Goal: Task Accomplishment & Management: Complete application form

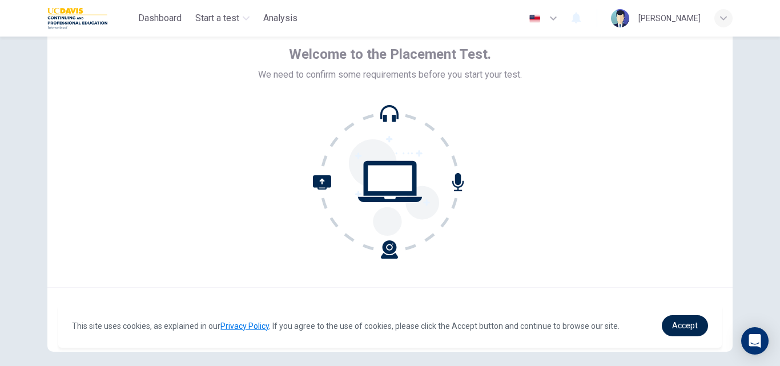
scroll to position [110, 0]
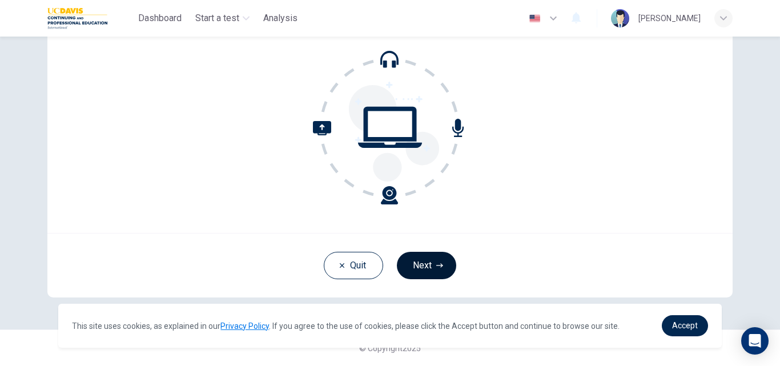
click at [429, 259] on button "Next" at bounding box center [426, 265] width 59 height 27
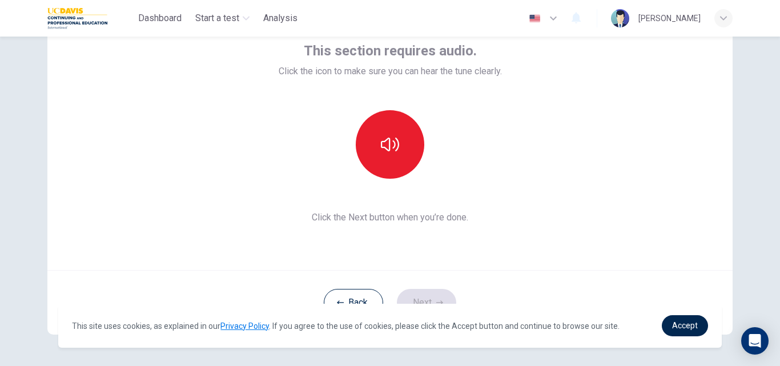
scroll to position [53, 0]
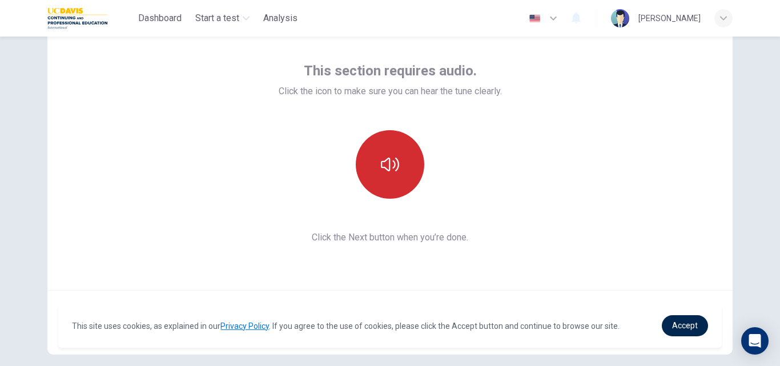
click at [383, 164] on icon "button" at bounding box center [390, 164] width 18 height 18
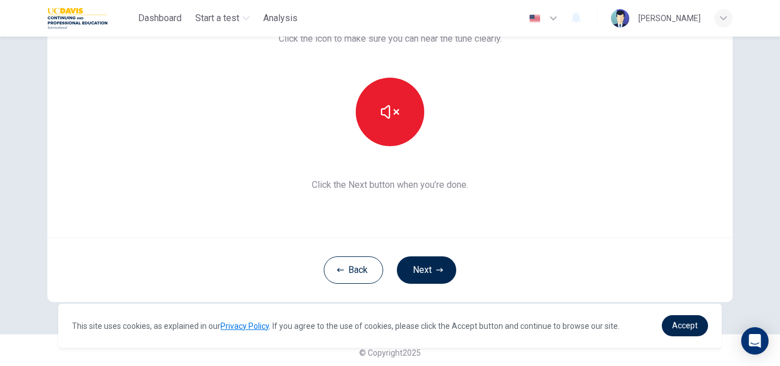
scroll to position [110, 0]
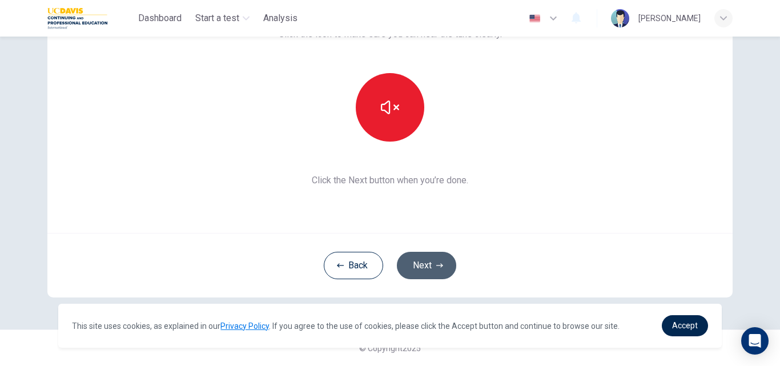
click at [431, 262] on button "Next" at bounding box center [426, 265] width 59 height 27
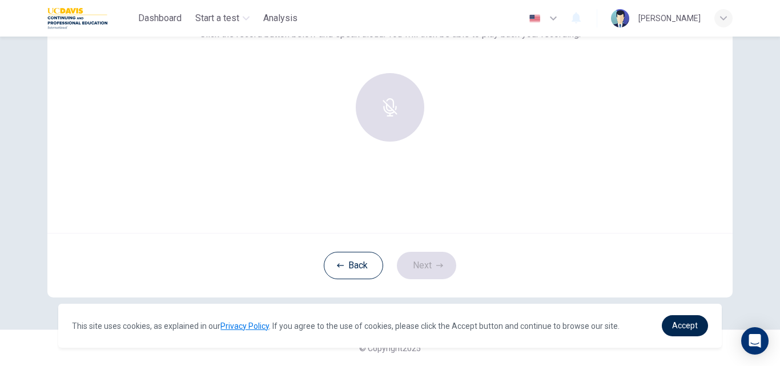
click at [377, 205] on div "Use this screen to make sure your microphone is working. Click the record butto…" at bounding box center [389, 96] width 685 height 274
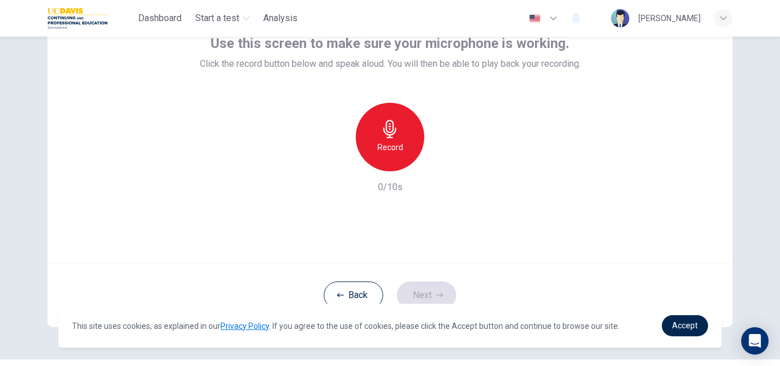
scroll to position [53, 0]
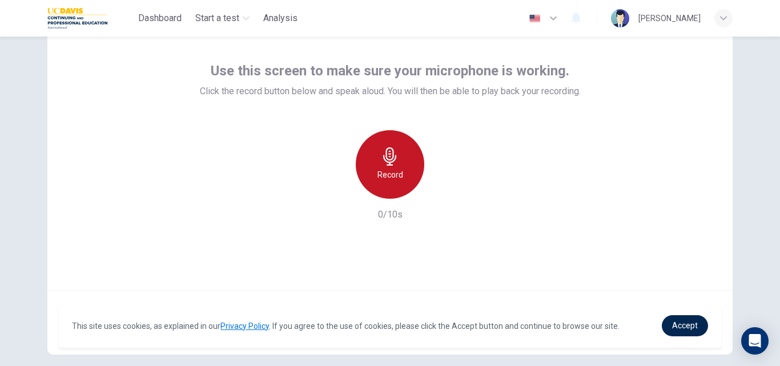
click at [383, 164] on icon "button" at bounding box center [390, 156] width 18 height 18
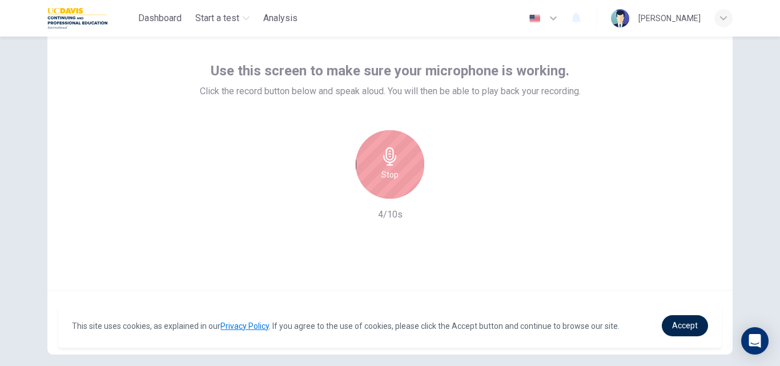
drag, startPoint x: 388, startPoint y: 162, endPoint x: 375, endPoint y: 150, distance: 17.8
click at [380, 151] on div "Stop" at bounding box center [390, 164] width 69 height 69
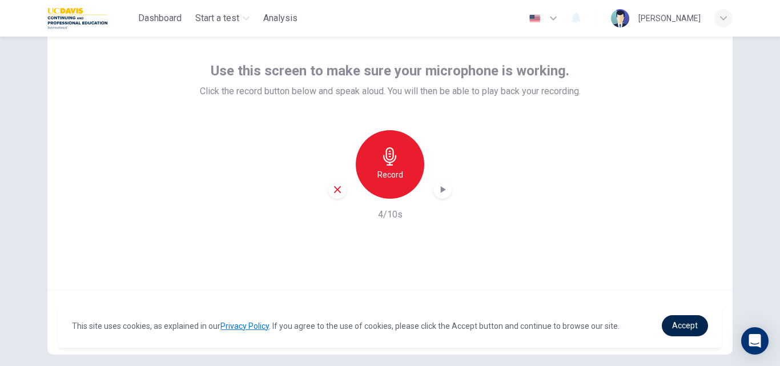
scroll to position [110, 0]
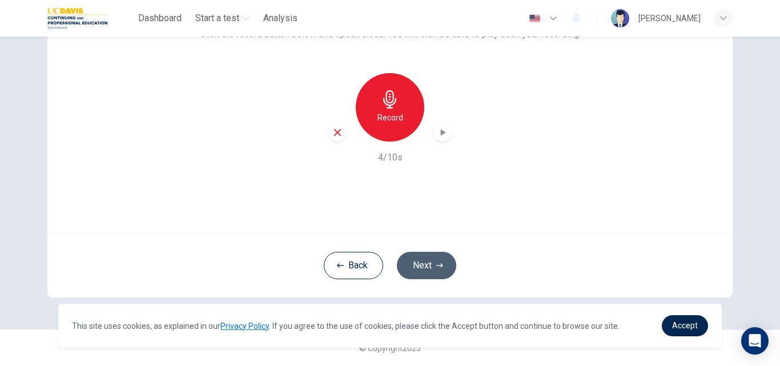
click at [430, 264] on button "Next" at bounding box center [426, 265] width 59 height 27
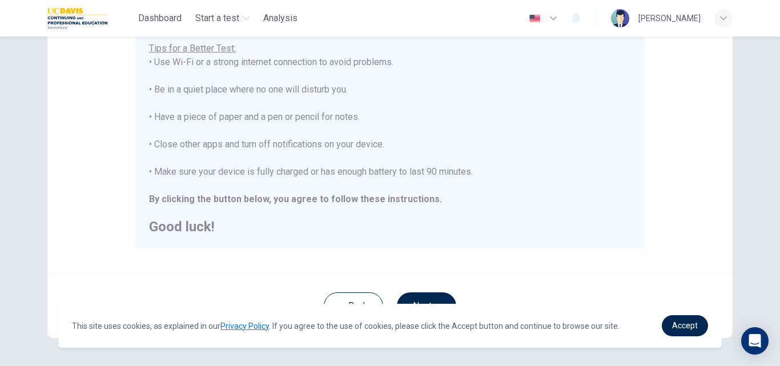
scroll to position [269, 0]
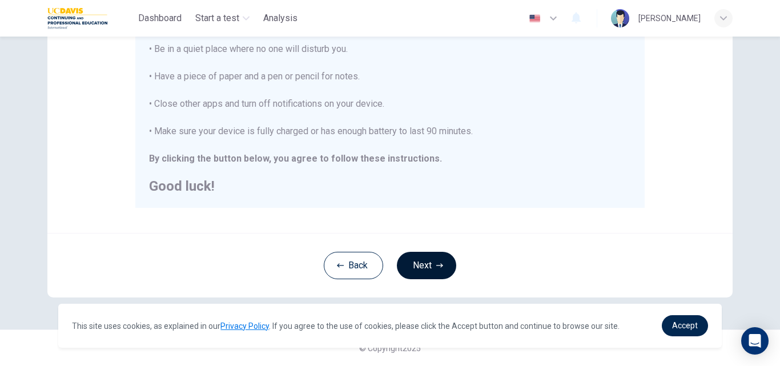
click at [421, 263] on button "Next" at bounding box center [426, 265] width 59 height 27
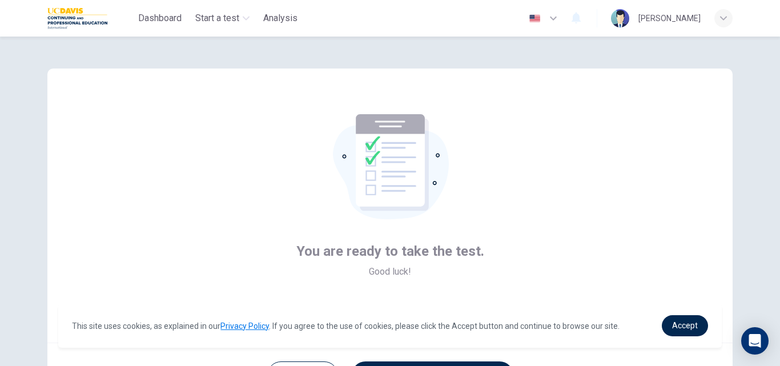
scroll to position [110, 0]
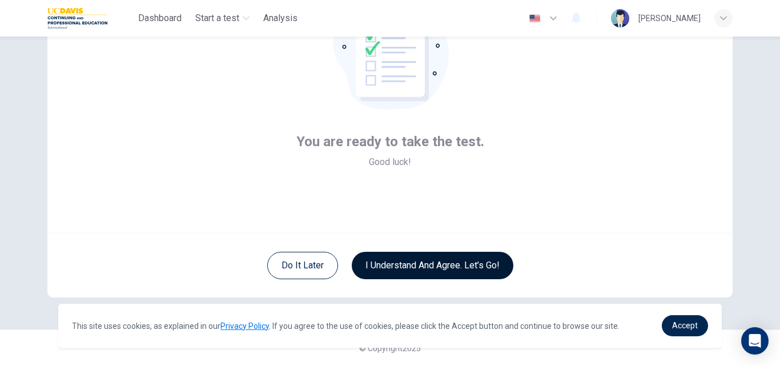
click at [464, 260] on button "I understand and agree. Let’s go!" at bounding box center [433, 265] width 162 height 27
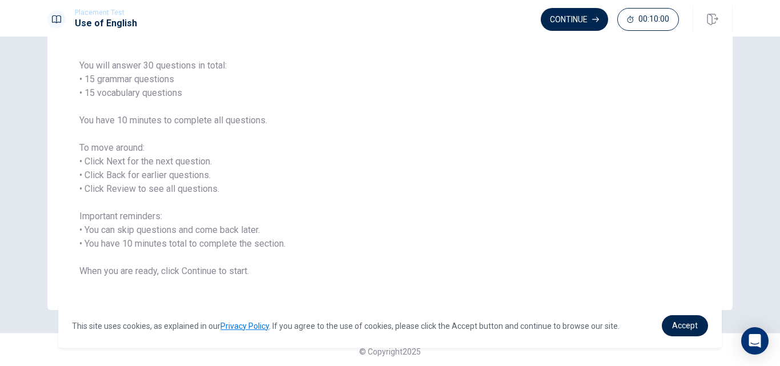
scroll to position [82, 0]
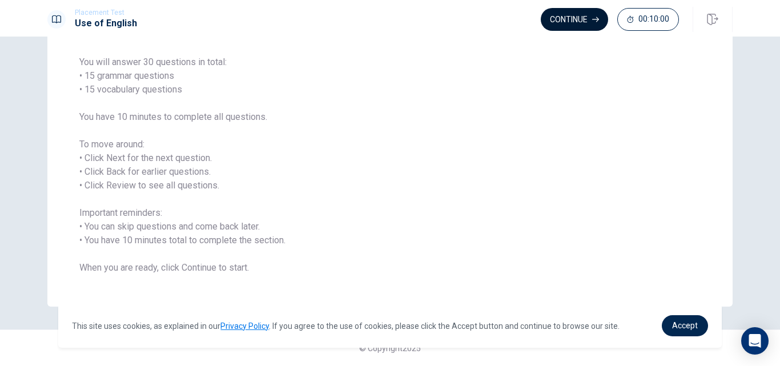
click at [569, 22] on button "Continue" at bounding box center [574, 19] width 67 height 23
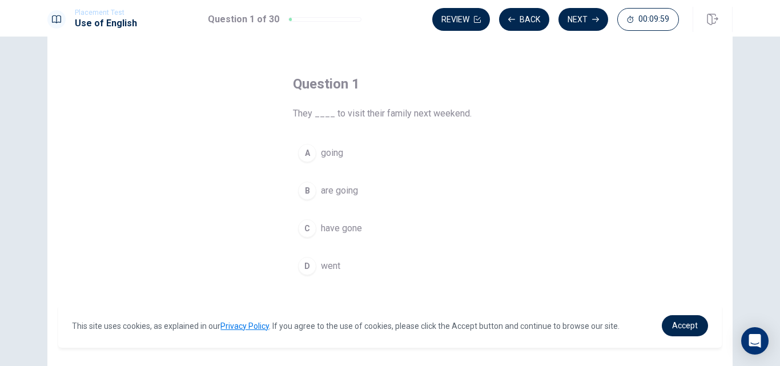
scroll to position [25, 0]
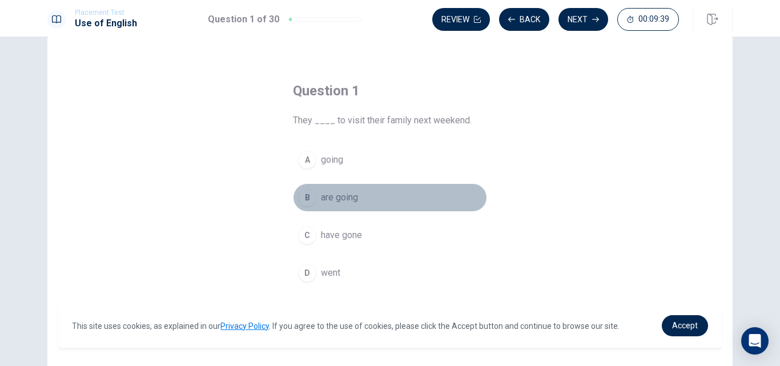
click at [305, 196] on div "B" at bounding box center [307, 197] width 18 height 18
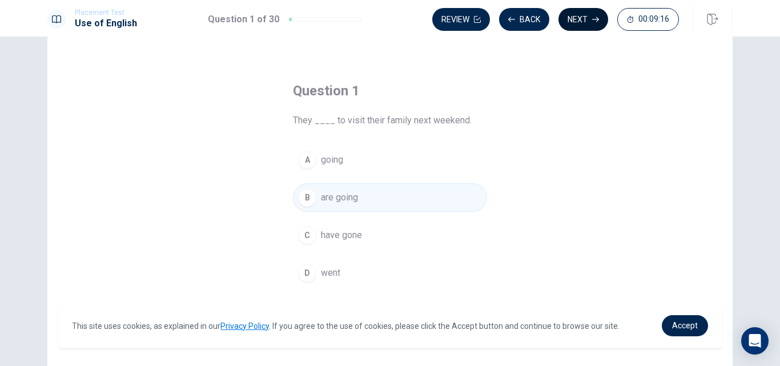
click at [580, 16] on button "Next" at bounding box center [583, 19] width 50 height 23
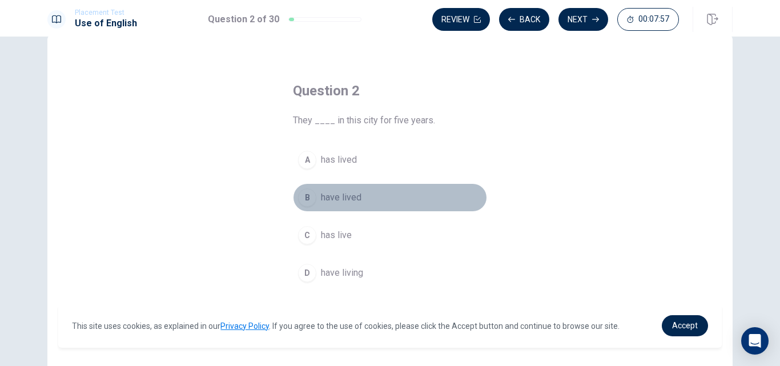
click at [338, 197] on span "have lived" at bounding box center [341, 198] width 41 height 14
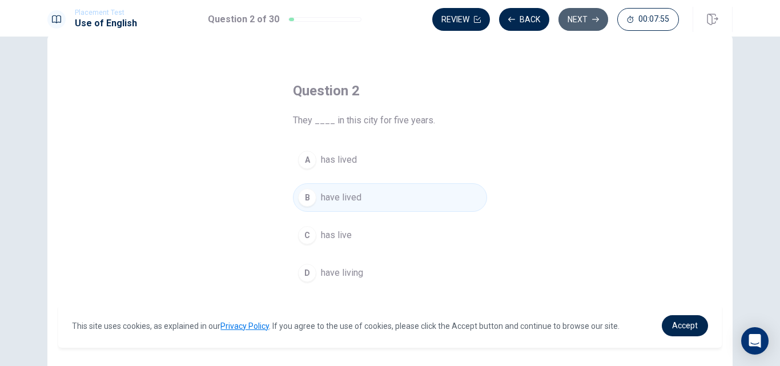
click at [582, 18] on button "Next" at bounding box center [583, 19] width 50 height 23
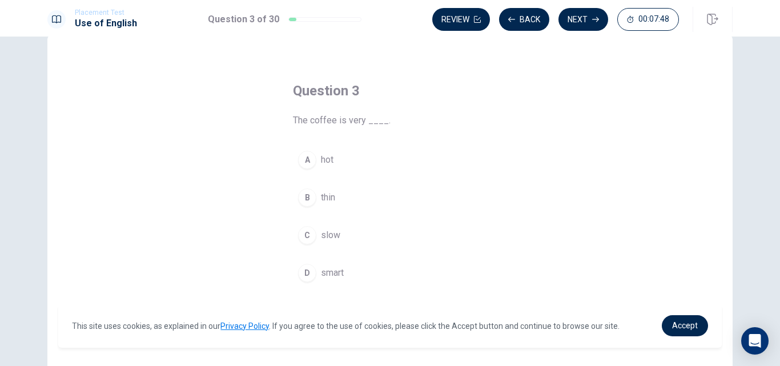
click at [328, 159] on span "hot" at bounding box center [327, 160] width 13 height 14
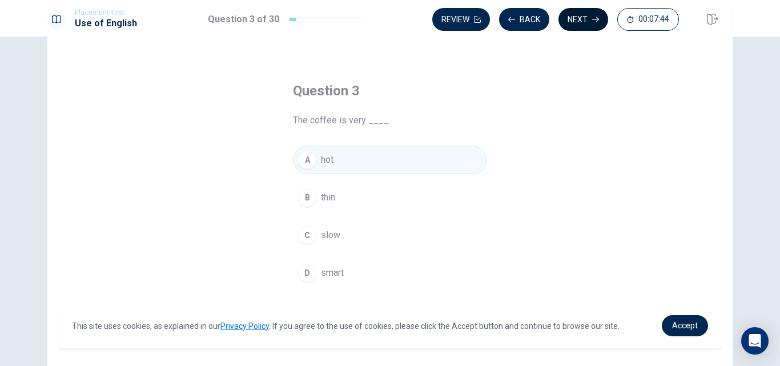
click at [580, 23] on button "Next" at bounding box center [583, 19] width 50 height 23
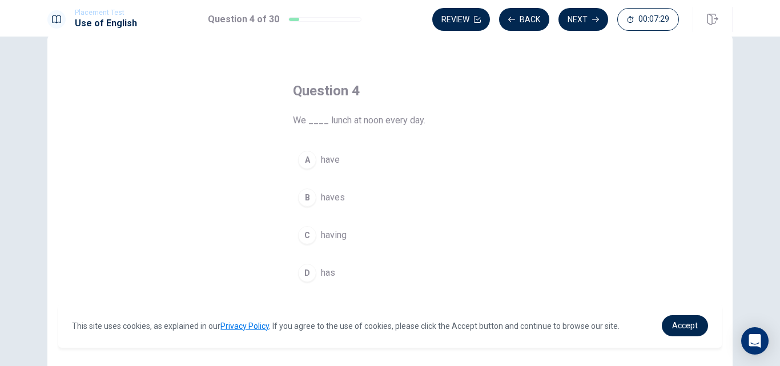
click at [324, 159] on span "have" at bounding box center [330, 160] width 19 height 14
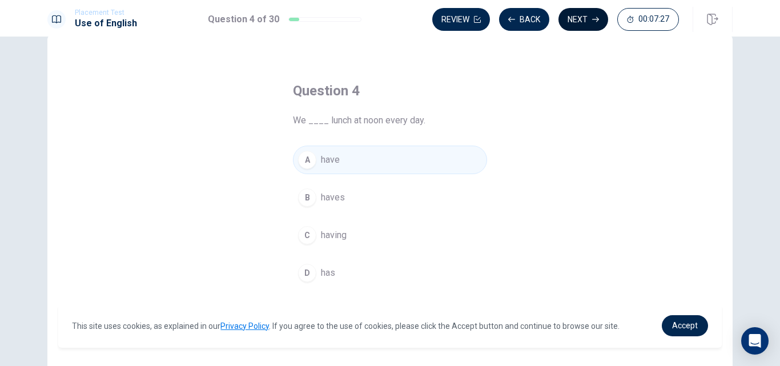
click at [587, 15] on button "Next" at bounding box center [583, 19] width 50 height 23
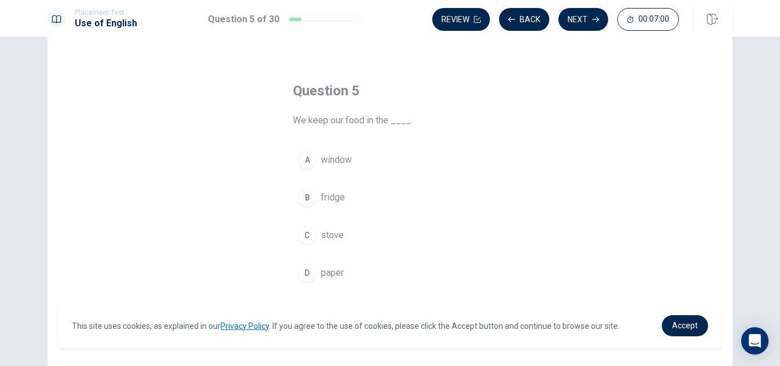
click at [321, 198] on span "fridge" at bounding box center [333, 198] width 24 height 14
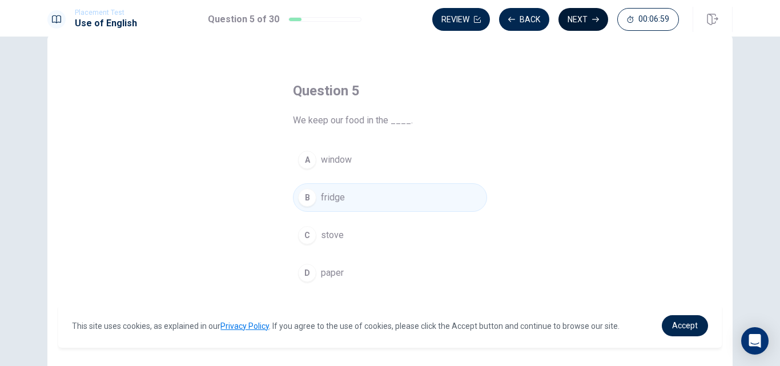
click at [582, 17] on button "Next" at bounding box center [583, 19] width 50 height 23
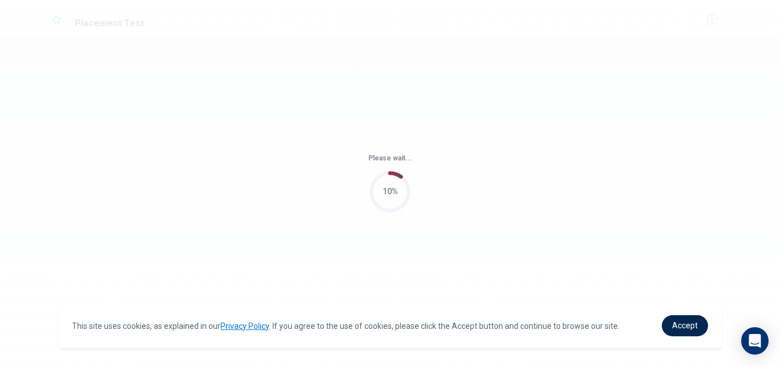
scroll to position [0, 0]
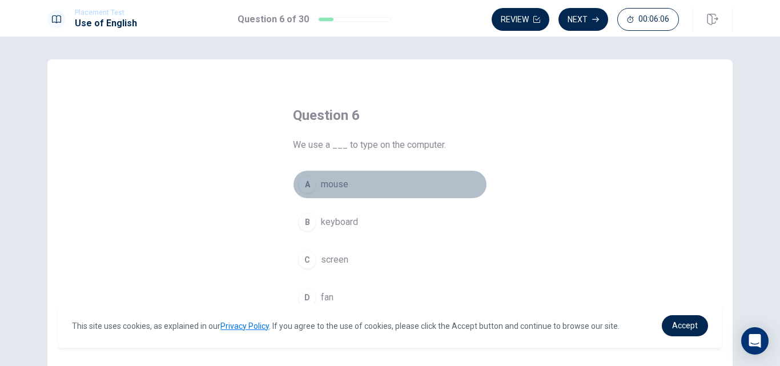
click at [334, 184] on span "mouse" at bounding box center [334, 185] width 27 height 14
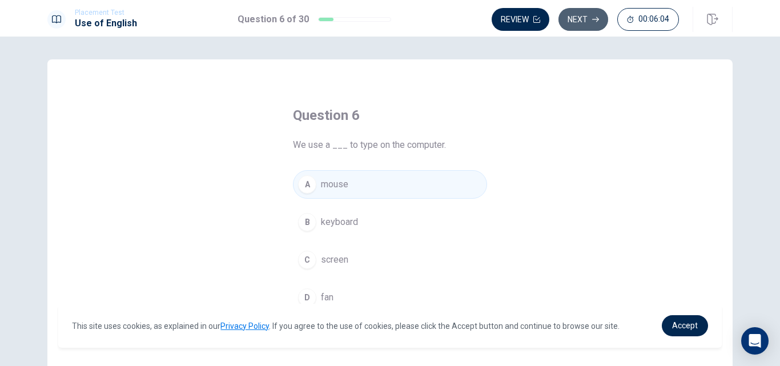
click at [577, 18] on button "Next" at bounding box center [583, 19] width 50 height 23
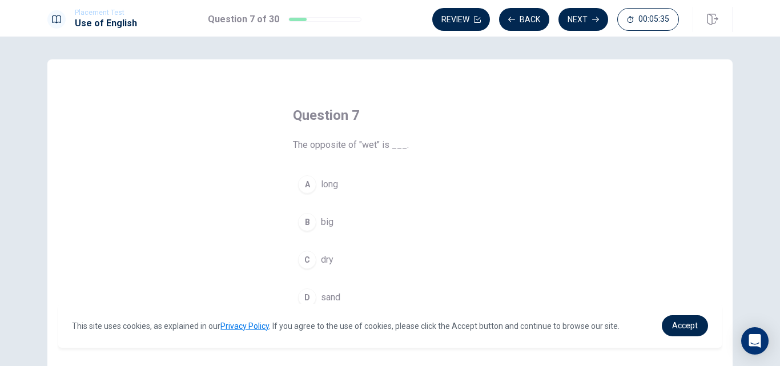
click at [325, 219] on span "big" at bounding box center [327, 222] width 13 height 14
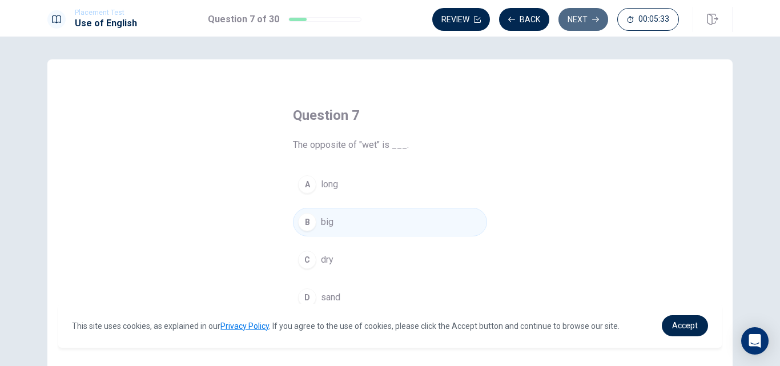
click at [587, 17] on button "Next" at bounding box center [583, 19] width 50 height 23
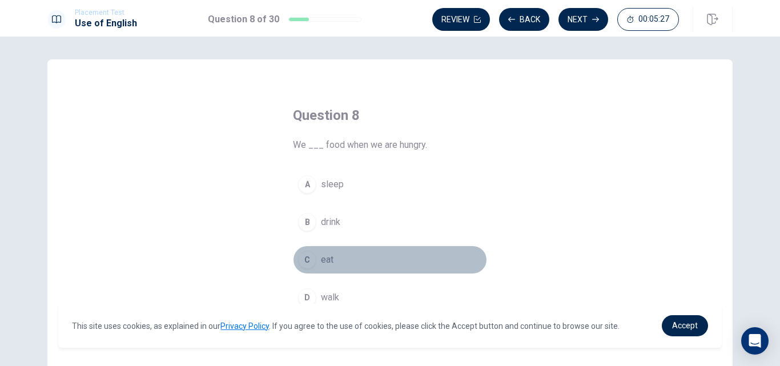
click at [329, 256] on span "eat" at bounding box center [327, 260] width 13 height 14
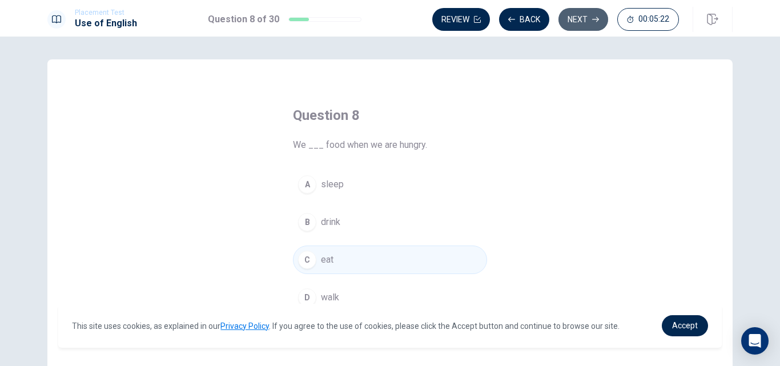
click at [585, 19] on button "Next" at bounding box center [583, 19] width 50 height 23
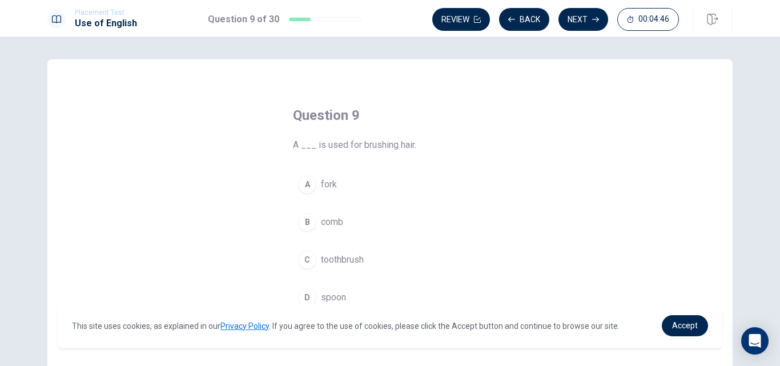
click at [355, 258] on span "toothbrush" at bounding box center [342, 260] width 43 height 14
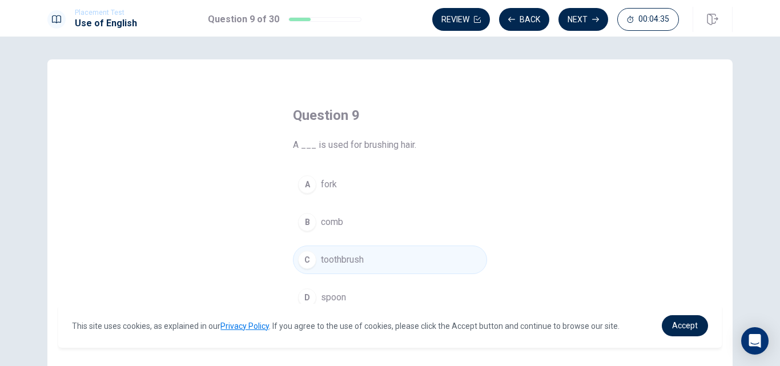
click at [332, 219] on span "comb" at bounding box center [332, 222] width 22 height 14
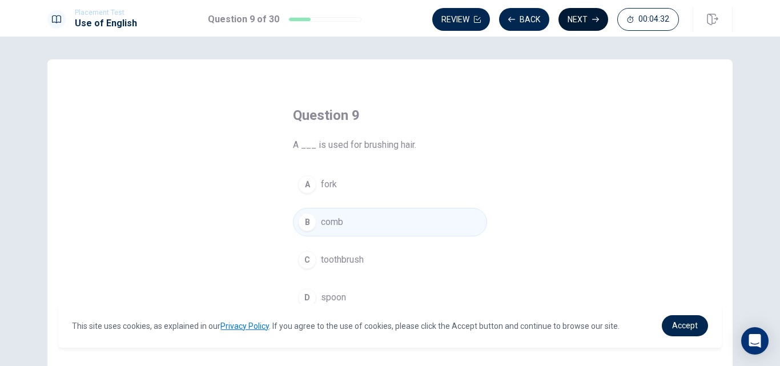
click at [586, 19] on button "Next" at bounding box center [583, 19] width 50 height 23
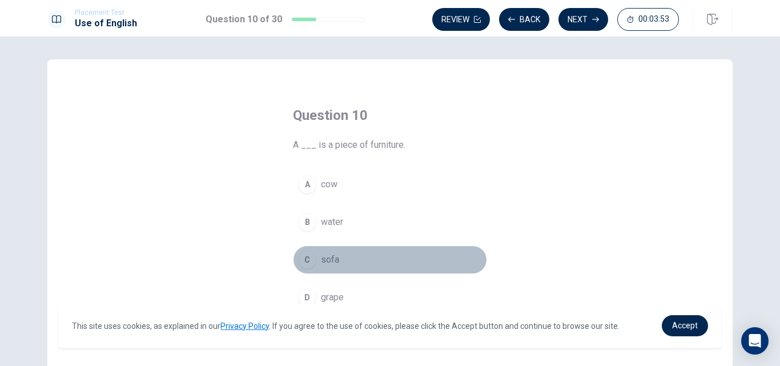
click at [322, 252] on button "C sofa" at bounding box center [390, 260] width 194 height 29
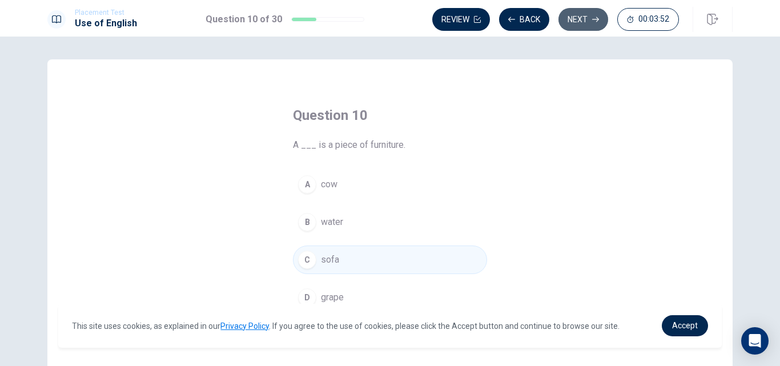
click at [574, 22] on button "Next" at bounding box center [583, 19] width 50 height 23
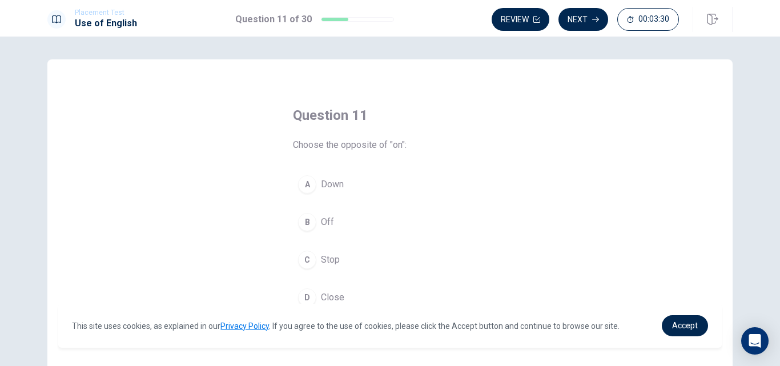
click at [328, 220] on span "Off" at bounding box center [327, 222] width 13 height 14
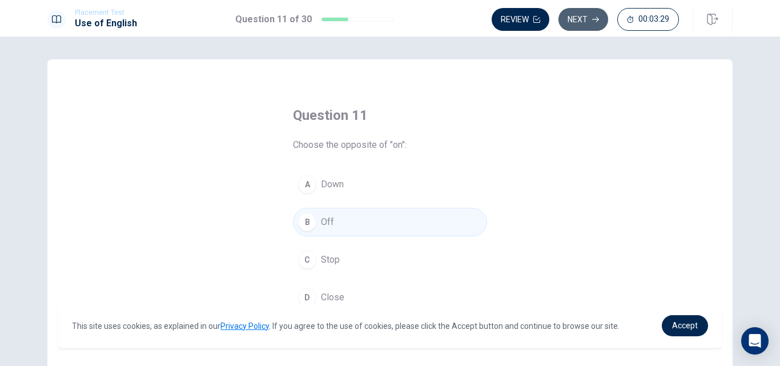
click at [586, 19] on button "Next" at bounding box center [583, 19] width 50 height 23
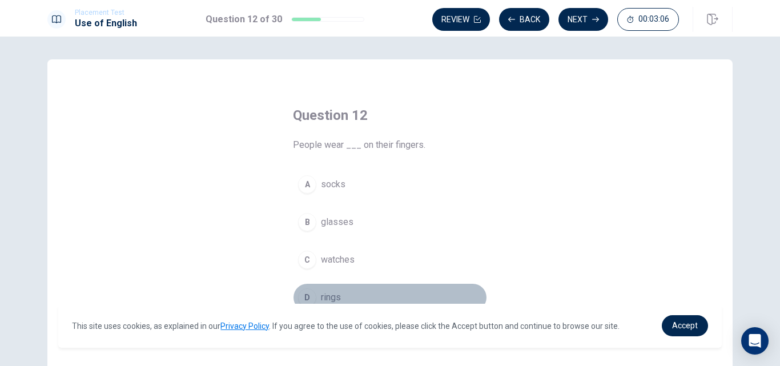
click at [336, 296] on span "rings" at bounding box center [331, 298] width 20 height 14
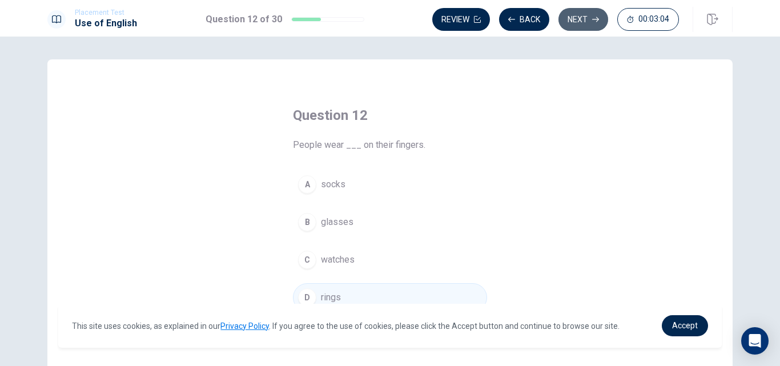
click at [574, 18] on button "Next" at bounding box center [583, 19] width 50 height 23
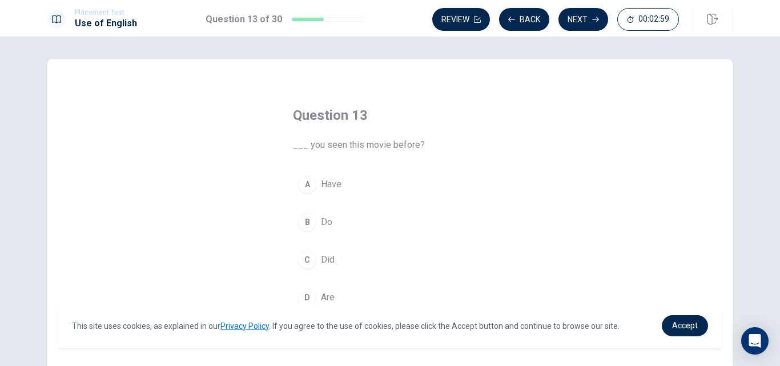
click at [326, 224] on span "Do" at bounding box center [326, 222] width 11 height 14
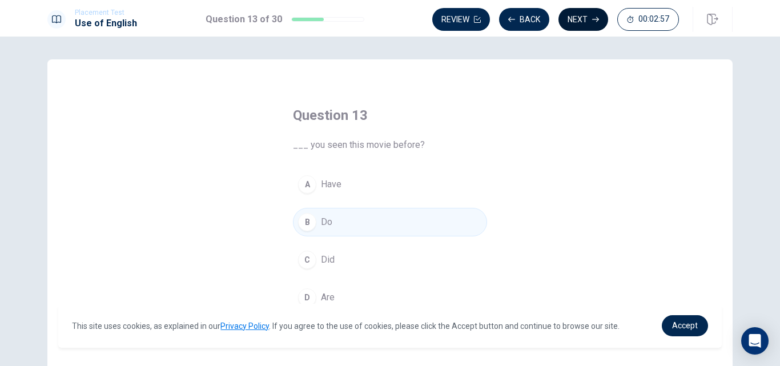
click at [581, 19] on button "Next" at bounding box center [583, 19] width 50 height 23
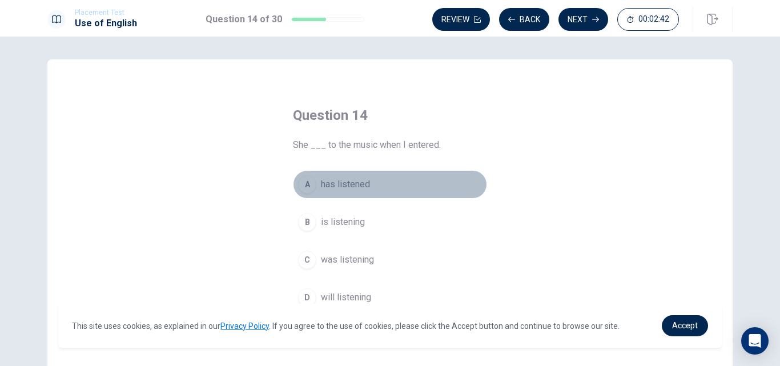
click at [353, 184] on span "has listened" at bounding box center [345, 185] width 49 height 14
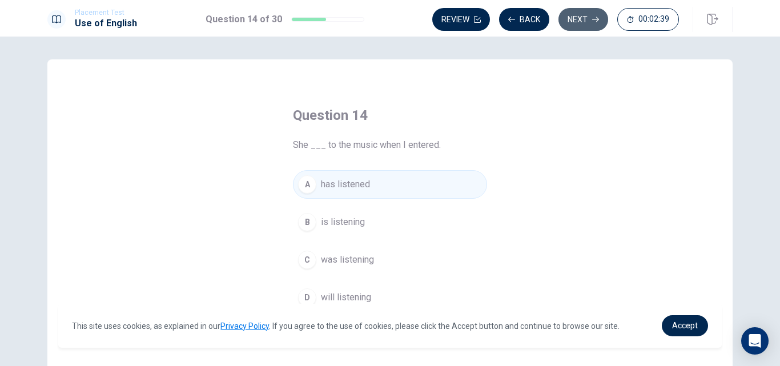
click at [583, 14] on button "Next" at bounding box center [583, 19] width 50 height 23
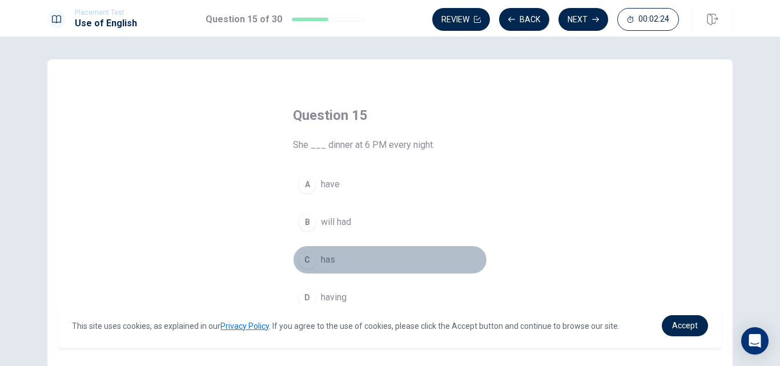
click at [332, 259] on span "has" at bounding box center [328, 260] width 14 height 14
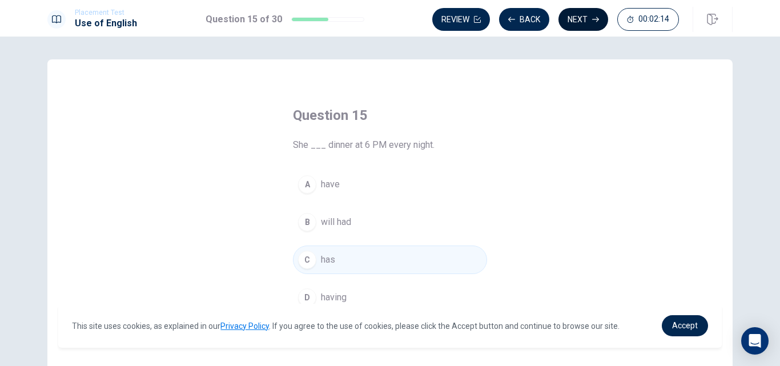
click at [577, 23] on button "Next" at bounding box center [583, 19] width 50 height 23
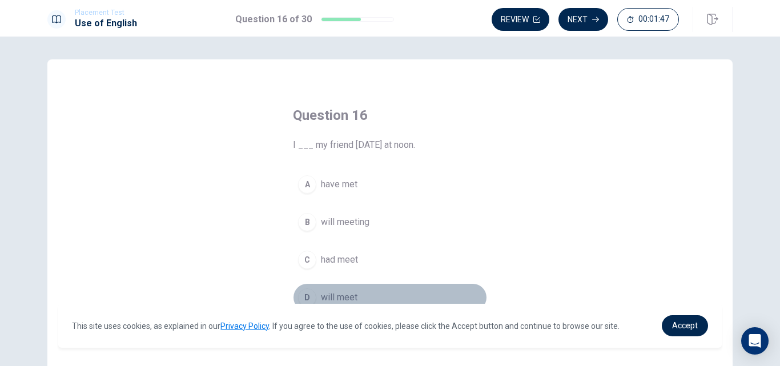
click at [343, 296] on span "will meet" at bounding box center [339, 298] width 37 height 14
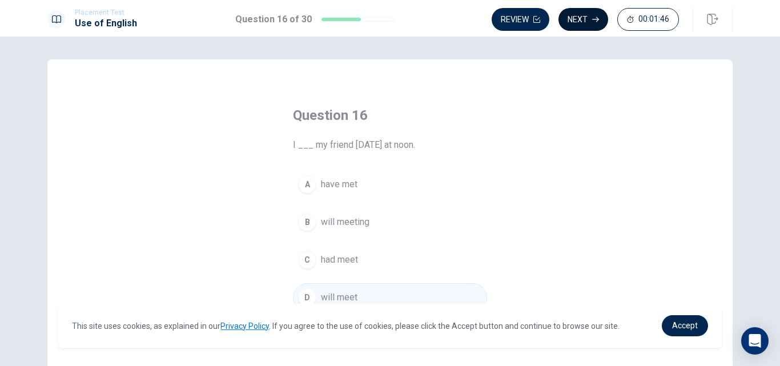
click at [587, 17] on button "Next" at bounding box center [583, 19] width 50 height 23
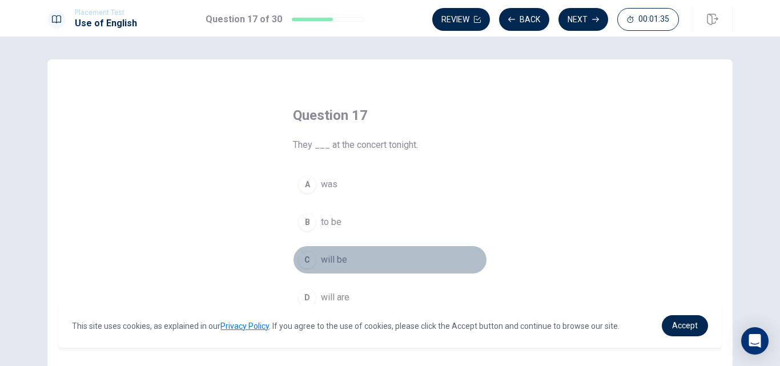
click at [341, 261] on span "will be" at bounding box center [334, 260] width 26 height 14
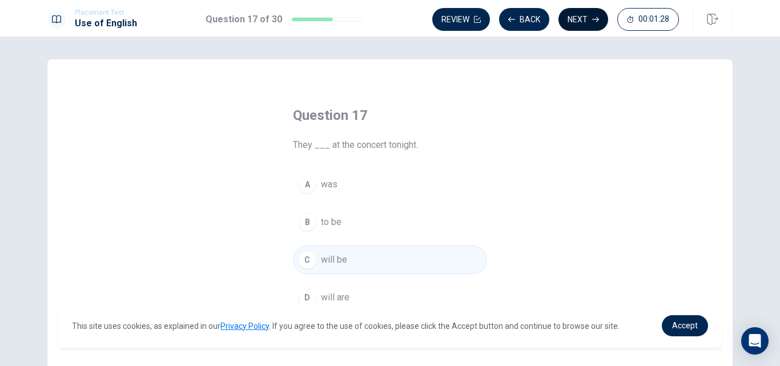
click at [585, 21] on button "Next" at bounding box center [583, 19] width 50 height 23
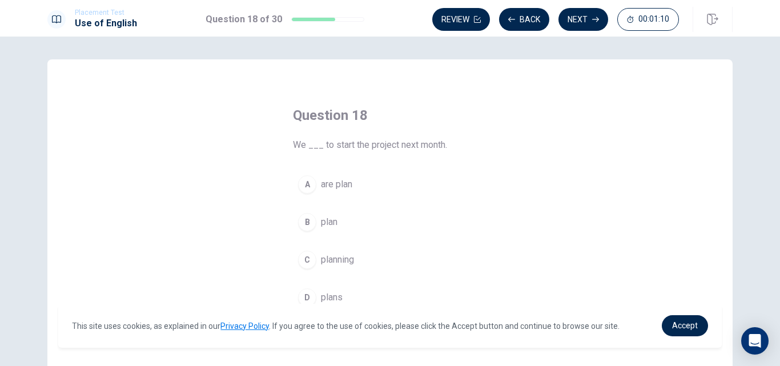
click at [337, 263] on span "planning" at bounding box center [337, 260] width 33 height 14
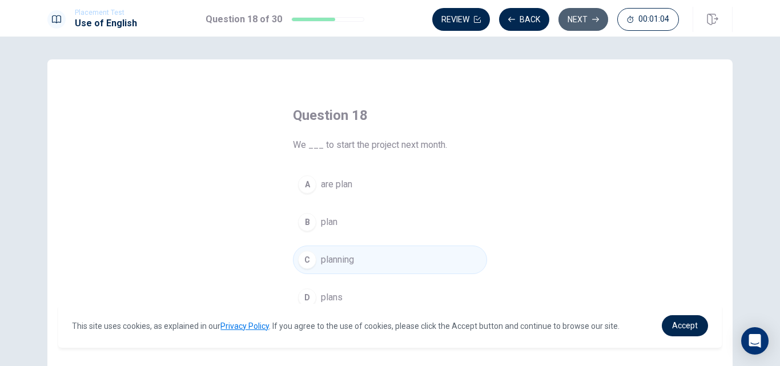
click at [574, 24] on button "Next" at bounding box center [583, 19] width 50 height 23
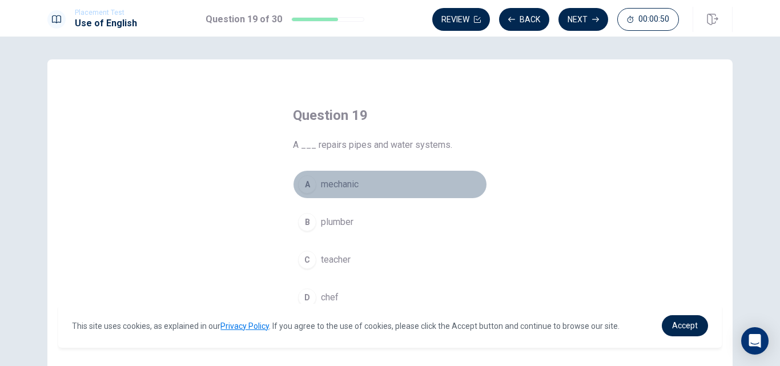
click at [338, 180] on span "mechanic" at bounding box center [340, 185] width 38 height 14
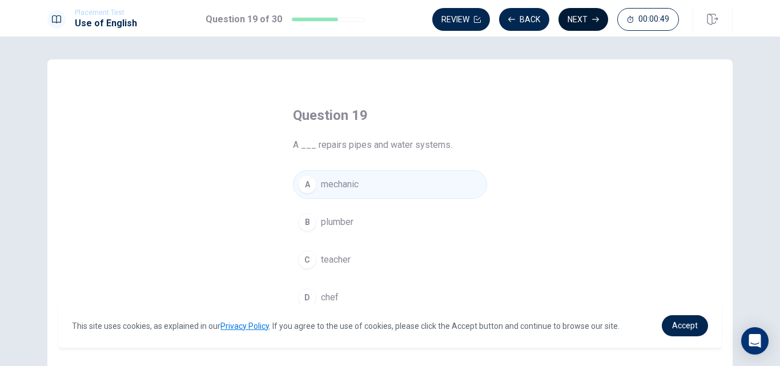
click at [582, 16] on button "Next" at bounding box center [583, 19] width 50 height 23
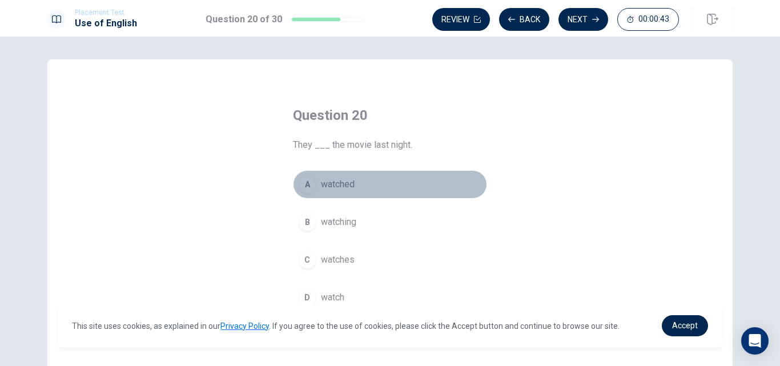
click at [336, 184] on span "watched" at bounding box center [338, 185] width 34 height 14
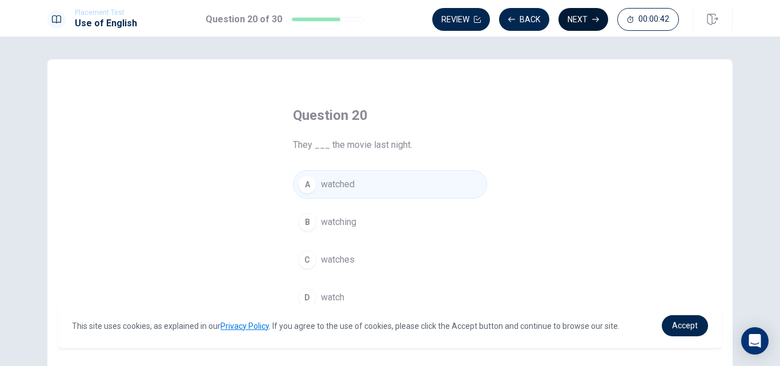
click at [586, 23] on button "Next" at bounding box center [583, 19] width 50 height 23
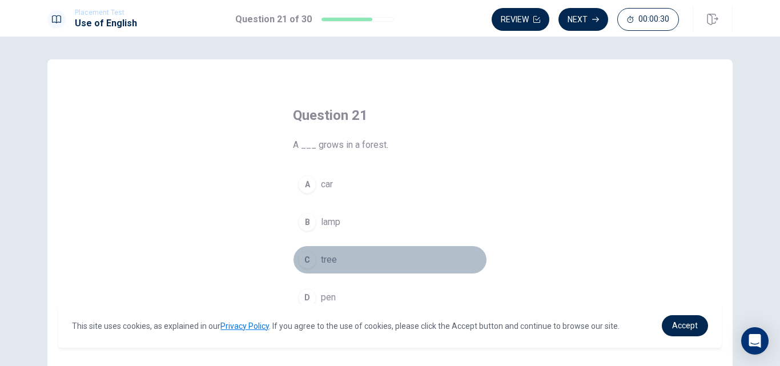
click at [330, 262] on span "tree" at bounding box center [329, 260] width 16 height 14
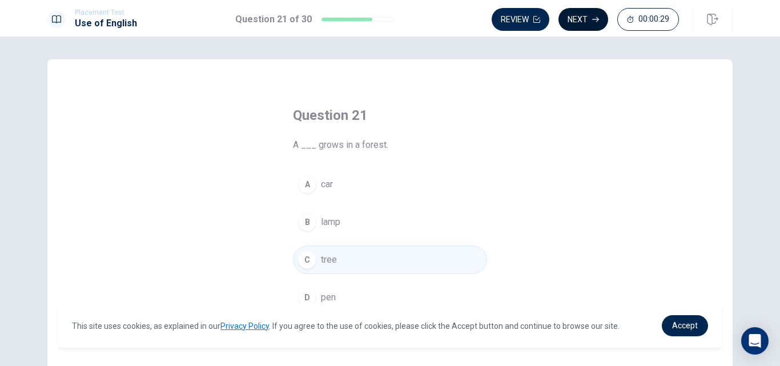
click at [583, 26] on button "Next" at bounding box center [583, 19] width 50 height 23
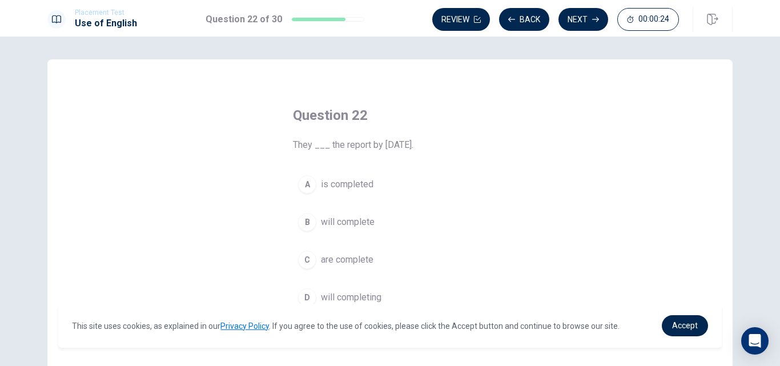
drag, startPoint x: 360, startPoint y: 220, endPoint x: 404, endPoint y: 193, distance: 51.0
click at [360, 219] on span "will complete" at bounding box center [348, 222] width 54 height 14
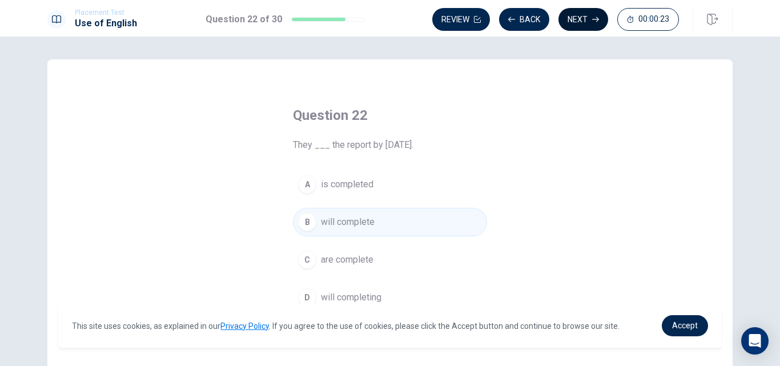
click at [584, 21] on button "Next" at bounding box center [583, 19] width 50 height 23
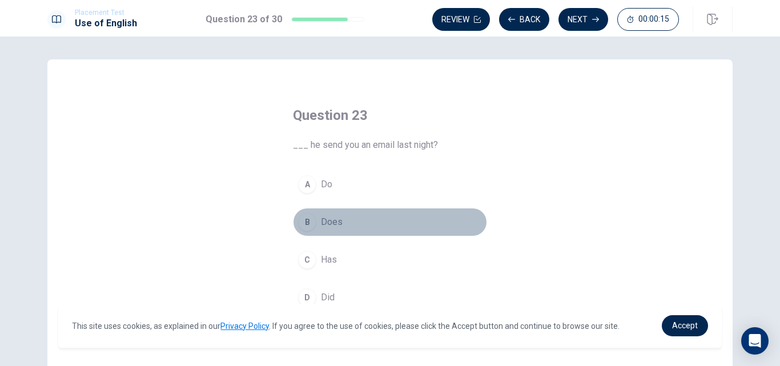
click at [329, 223] on span "Does" at bounding box center [332, 222] width 22 height 14
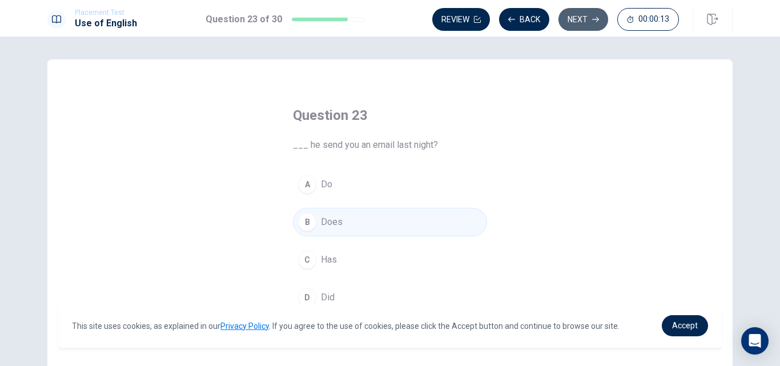
click at [576, 21] on button "Next" at bounding box center [583, 19] width 50 height 23
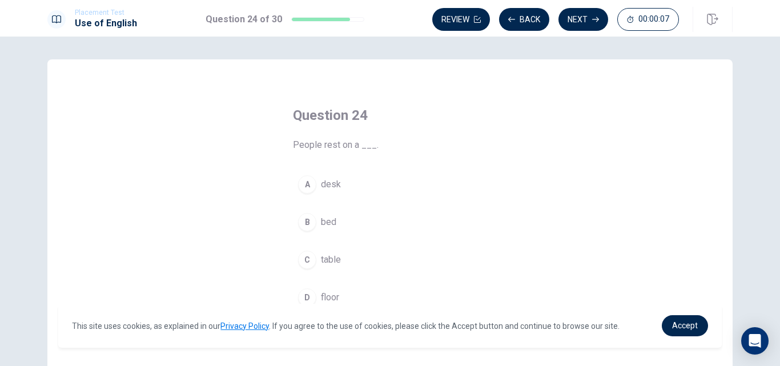
click at [327, 221] on span "bed" at bounding box center [328, 222] width 15 height 14
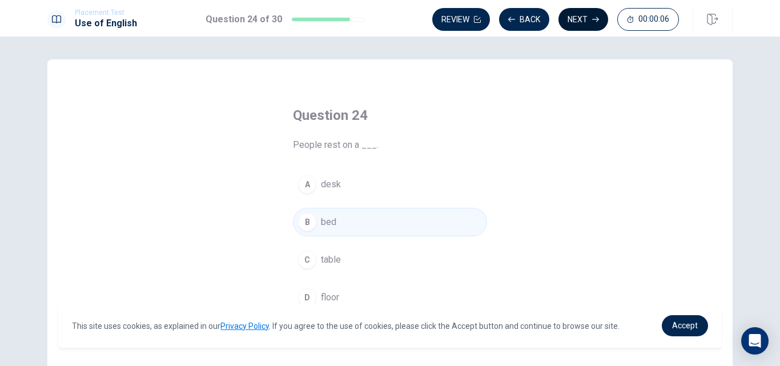
click at [577, 14] on button "Next" at bounding box center [583, 19] width 50 height 23
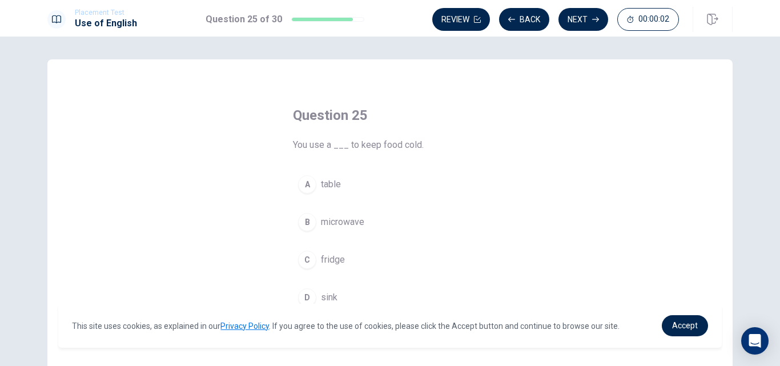
click at [332, 262] on span "fridge" at bounding box center [333, 260] width 24 height 14
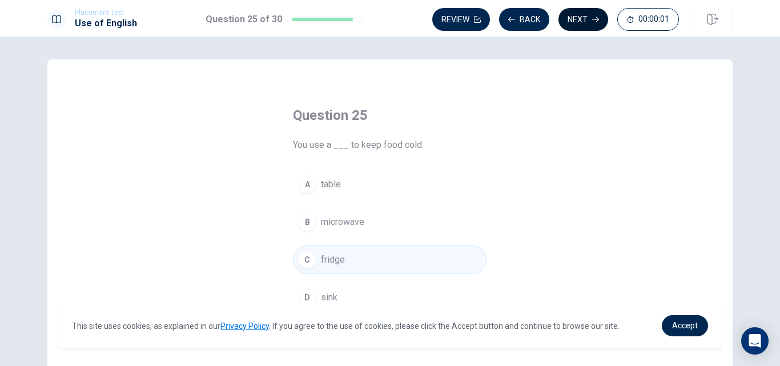
click at [597, 16] on icon "button" at bounding box center [595, 19] width 7 height 7
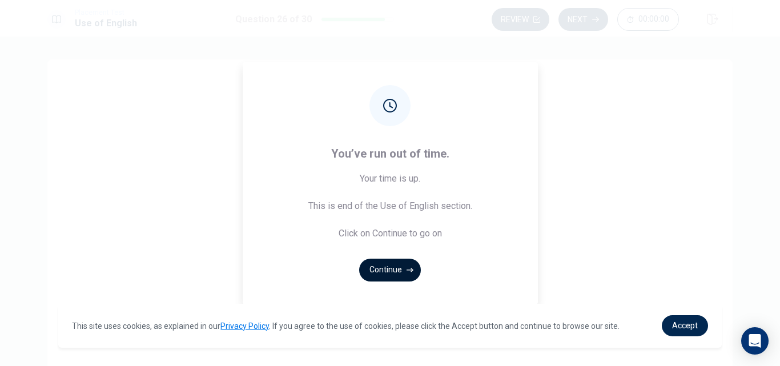
click at [397, 266] on button "Continue" at bounding box center [390, 270] width 62 height 23
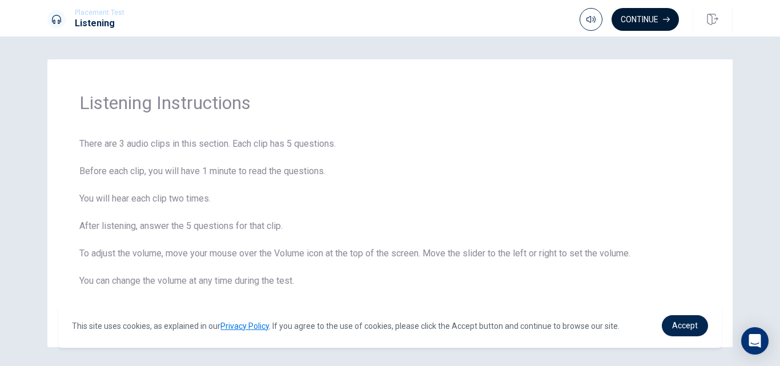
click at [637, 19] on button "Continue" at bounding box center [645, 19] width 67 height 23
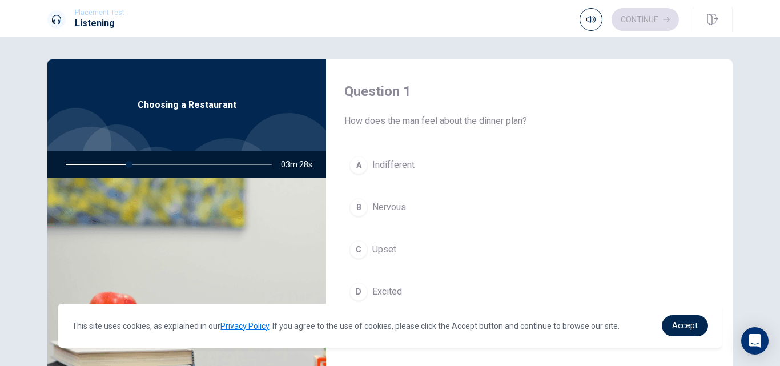
click at [380, 163] on span "Indifferent" at bounding box center [393, 165] width 42 height 14
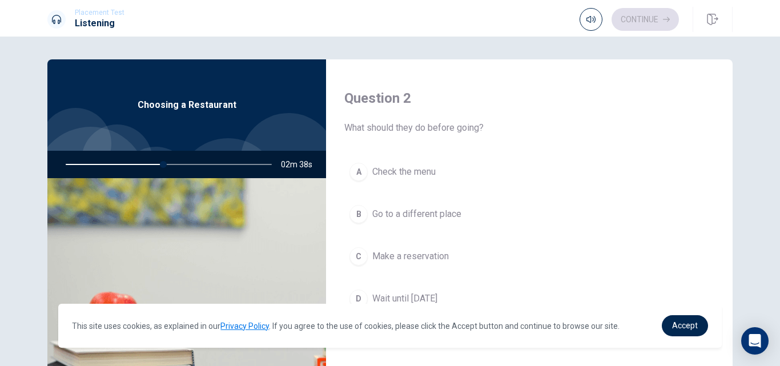
scroll to position [343, 0]
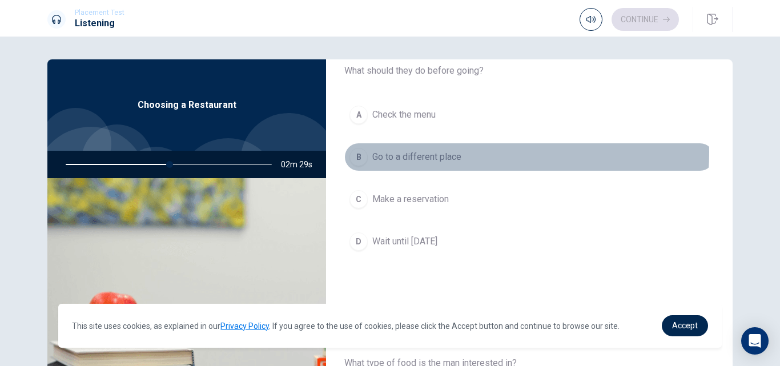
click at [437, 152] on span "Go to a different place" at bounding box center [416, 157] width 89 height 14
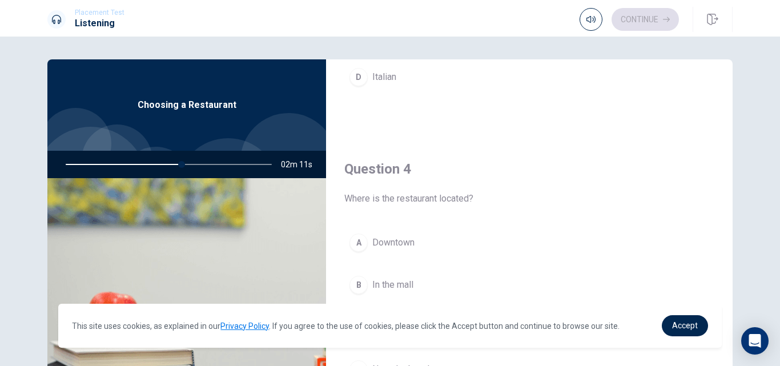
scroll to position [857, 0]
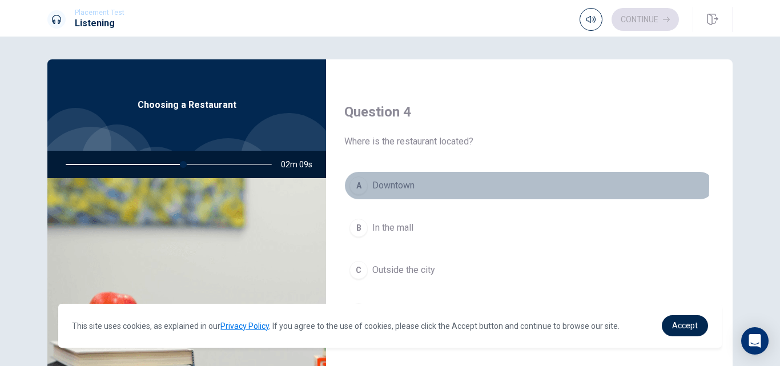
click at [404, 183] on span "Downtown" at bounding box center [393, 186] width 42 height 14
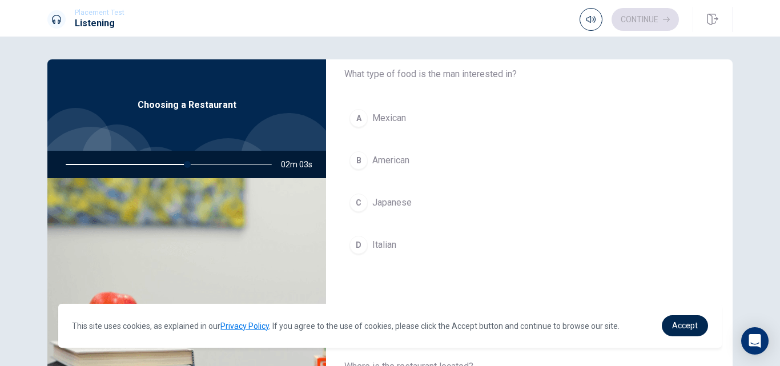
scroll to position [628, 0]
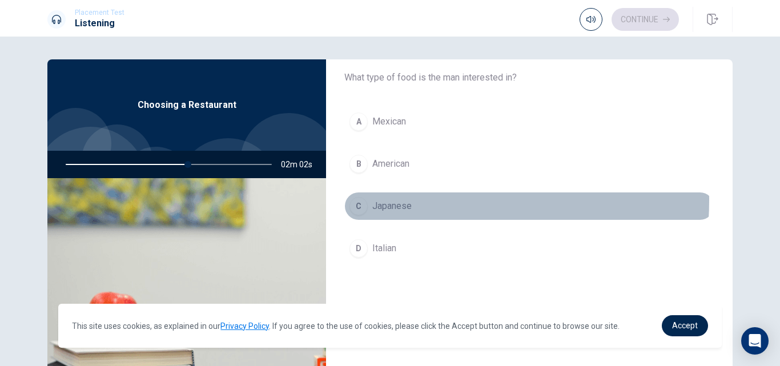
click at [384, 200] on span "Japanese" at bounding box center [391, 206] width 39 height 14
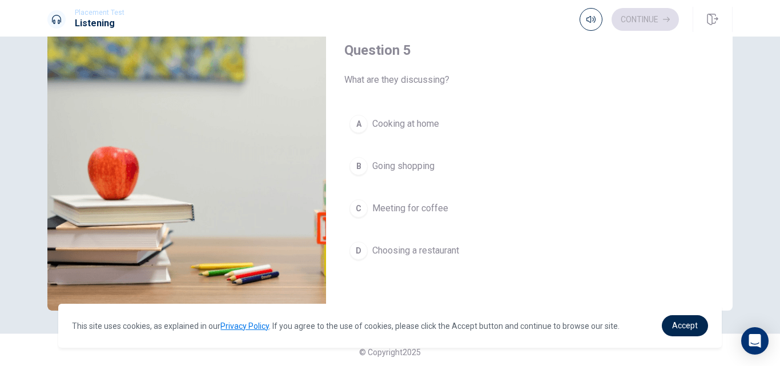
scroll to position [150, 0]
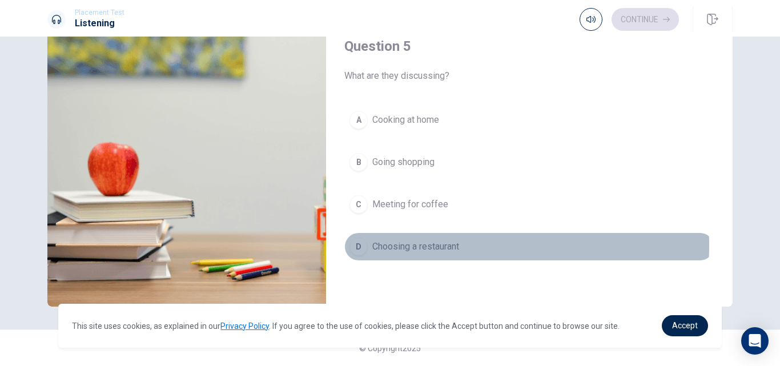
click at [432, 246] on span "Choosing a restaurant" at bounding box center [415, 247] width 87 height 14
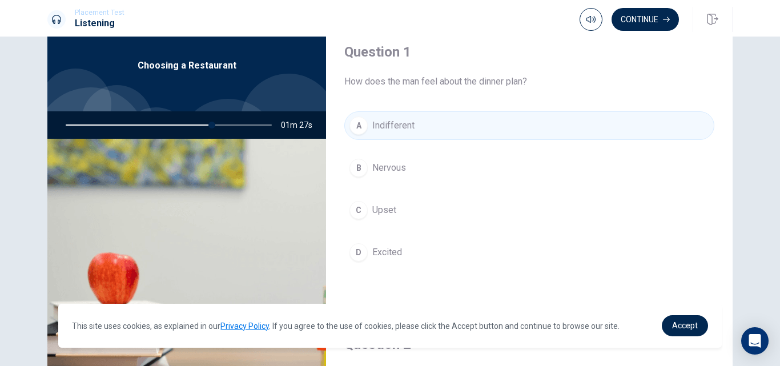
scroll to position [35, 0]
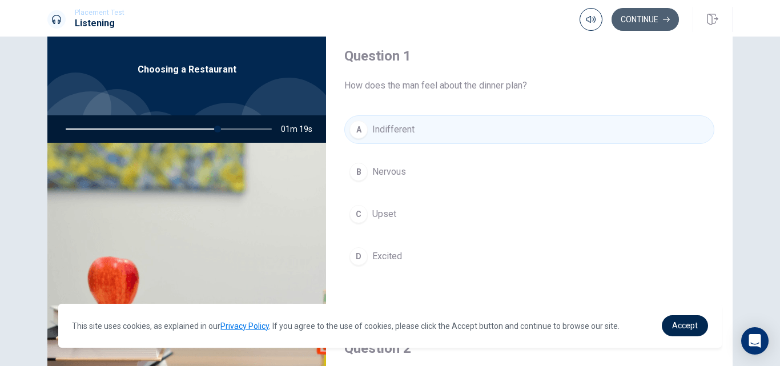
click at [632, 23] on button "Continue" at bounding box center [645, 19] width 67 height 23
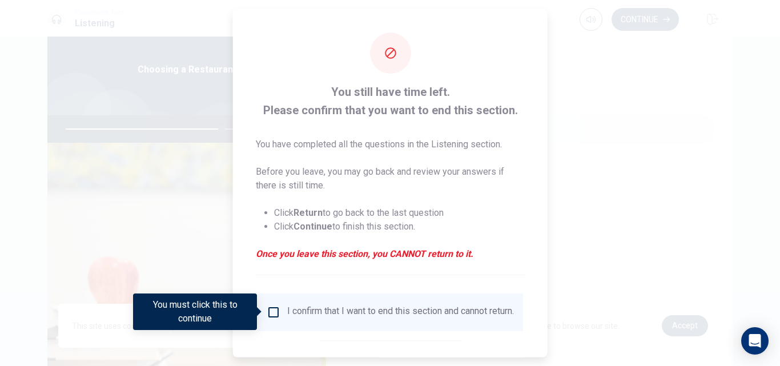
click at [195, 172] on div at bounding box center [390, 183] width 780 height 366
click at [663, 168] on div at bounding box center [390, 183] width 780 height 366
click at [139, 201] on div at bounding box center [390, 183] width 780 height 366
click at [343, 255] on em "Once you leave this section, you CANNOT return to it." at bounding box center [390, 254] width 269 height 14
click at [271, 310] on input "You must click this to continue" at bounding box center [274, 312] width 14 height 14
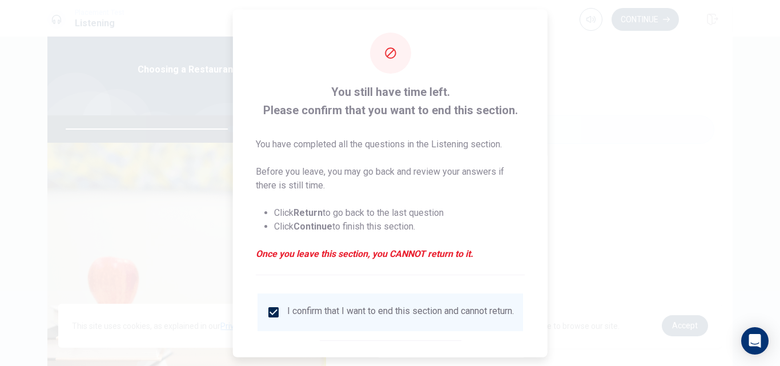
drag, startPoint x: 204, startPoint y: 261, endPoint x: 205, endPoint y: 254, distance: 6.9
click at [204, 260] on div at bounding box center [390, 183] width 780 height 366
click at [602, 187] on div at bounding box center [390, 183] width 780 height 366
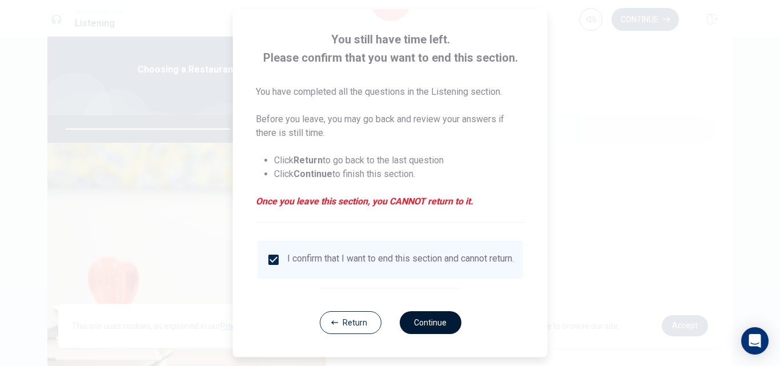
click at [417, 316] on button "Continue" at bounding box center [430, 322] width 62 height 23
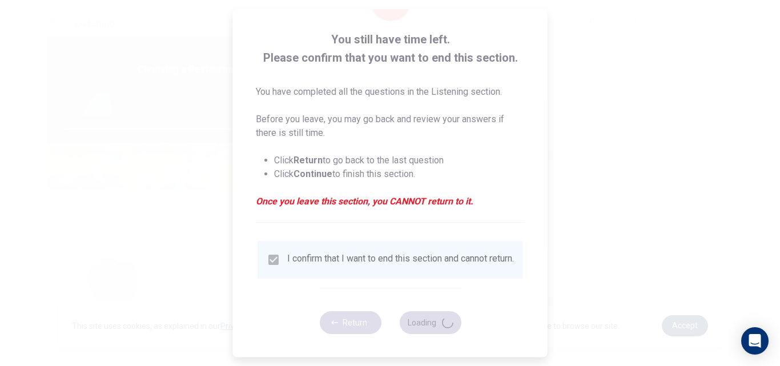
type input "82"
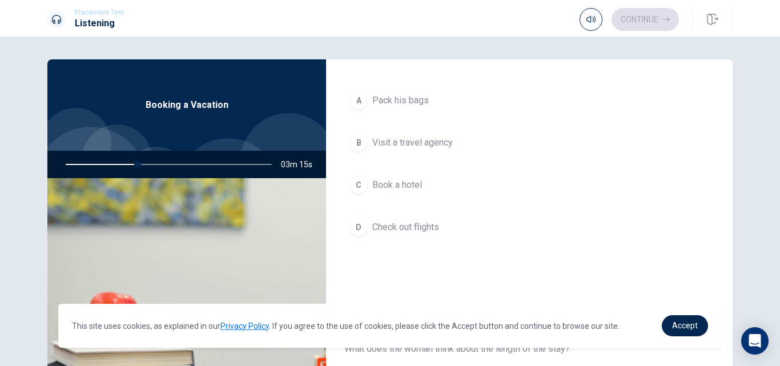
scroll to position [57, 0]
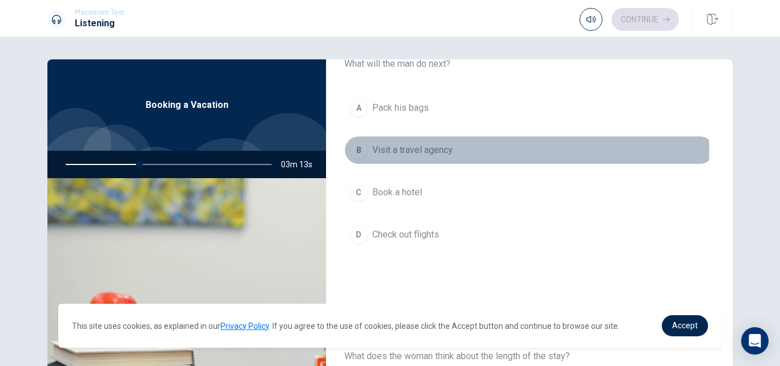
click at [420, 151] on span "Visit a travel agency" at bounding box center [412, 150] width 81 height 14
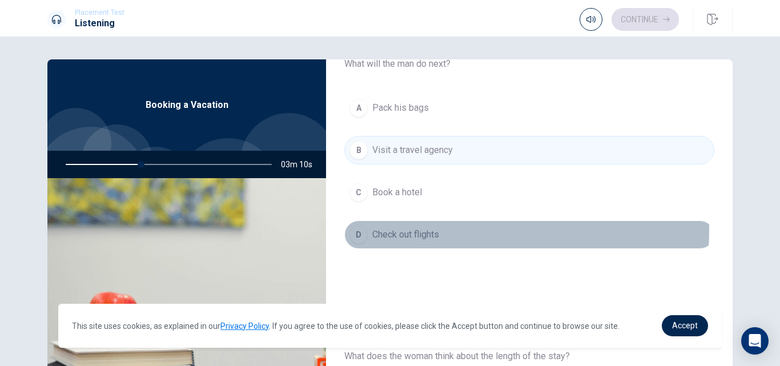
click at [418, 230] on span "Check out flights" at bounding box center [405, 235] width 67 height 14
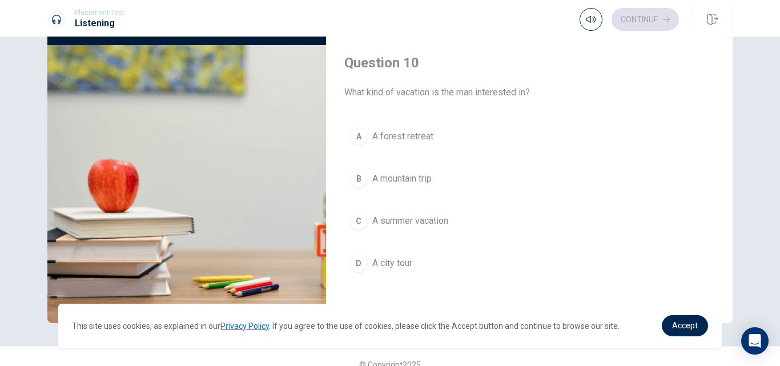
scroll to position [150, 0]
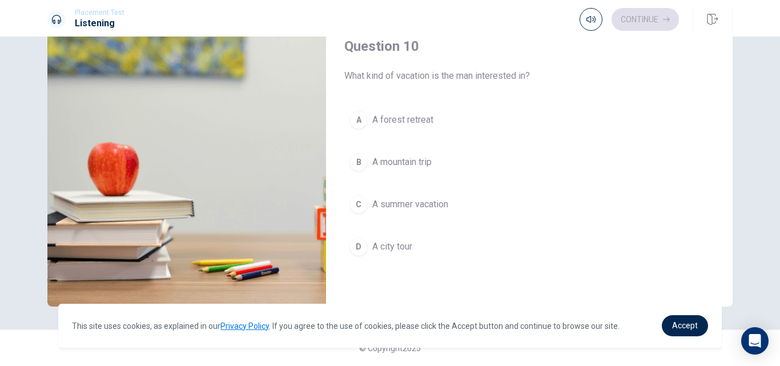
click at [440, 204] on span "A summer vacation" at bounding box center [410, 205] width 76 height 14
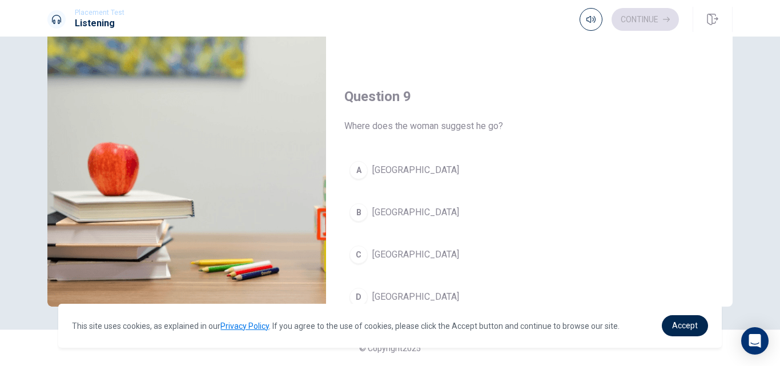
scroll to position [779, 0]
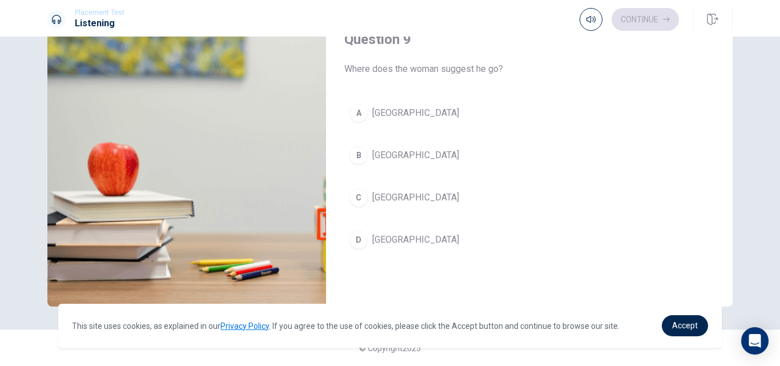
click at [401, 114] on button "A [GEOGRAPHIC_DATA]" at bounding box center [529, 113] width 370 height 29
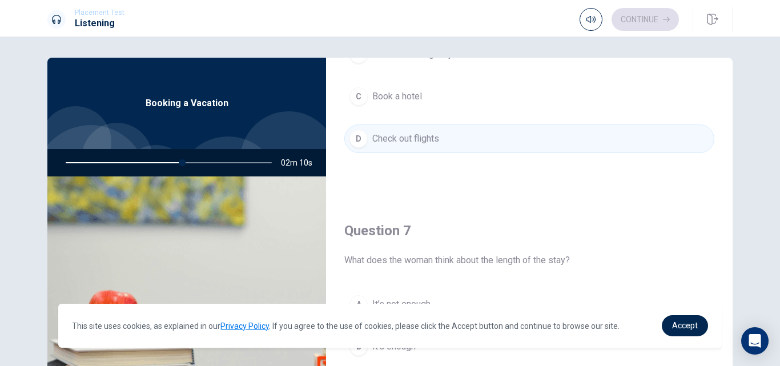
scroll to position [0, 0]
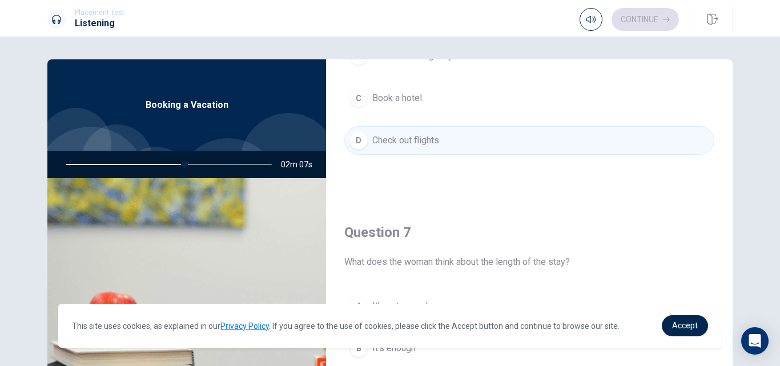
drag, startPoint x: 180, startPoint y: 163, endPoint x: 168, endPoint y: 167, distance: 12.5
click at [168, 167] on div at bounding box center [166, 164] width 229 height 27
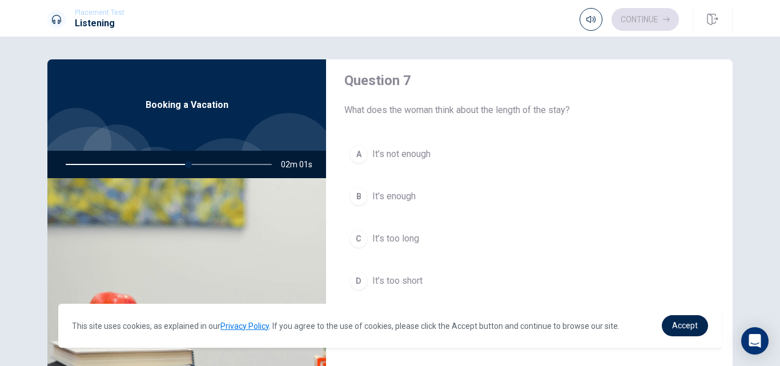
scroll to position [323, 0]
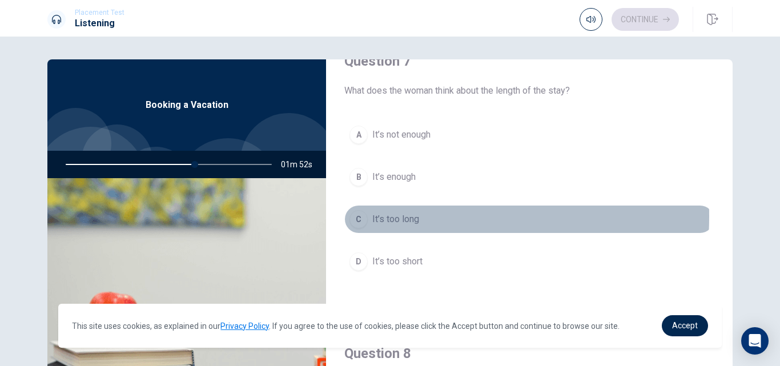
click at [383, 216] on span "It’s too long" at bounding box center [395, 219] width 47 height 14
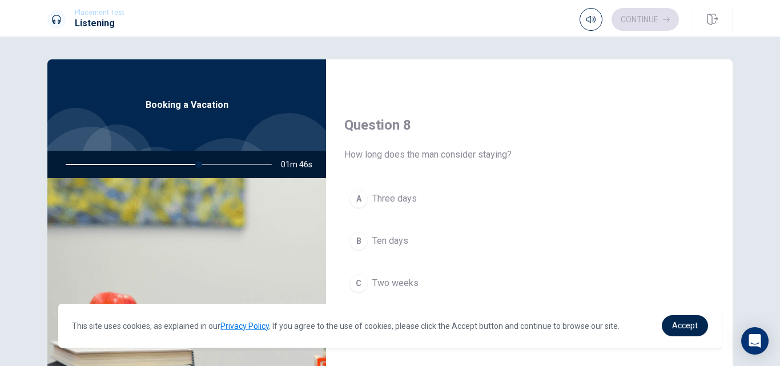
scroll to position [608, 0]
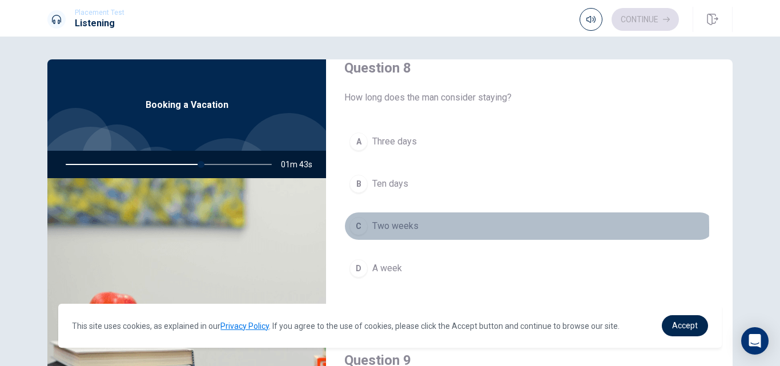
click at [401, 228] on span "Two weeks" at bounding box center [395, 226] width 46 height 14
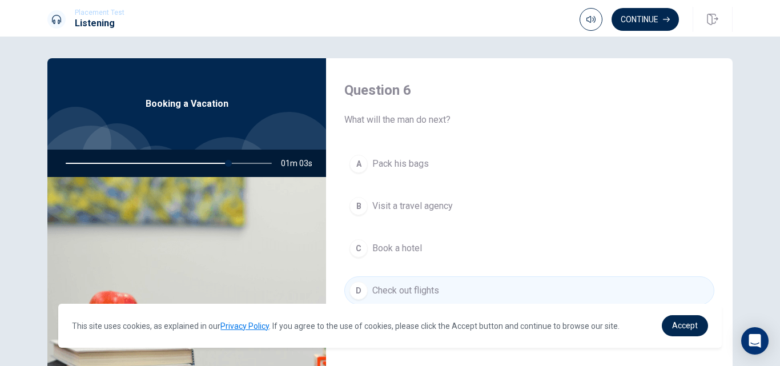
scroll to position [0, 0]
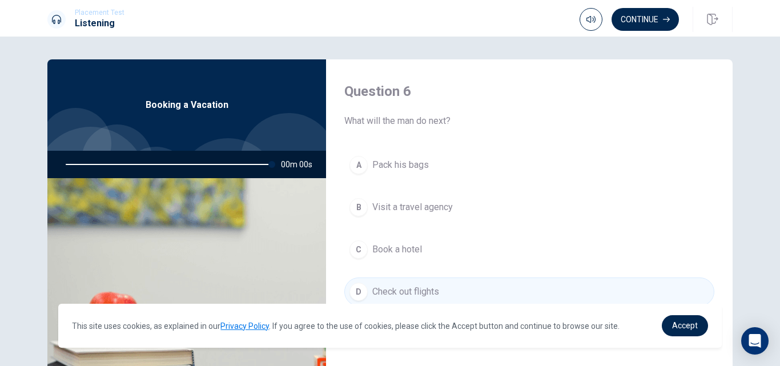
type input "0"
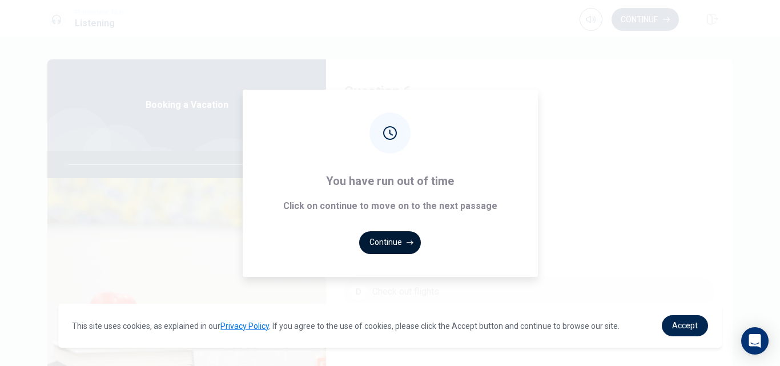
click at [385, 244] on button "Continue" at bounding box center [390, 242] width 62 height 23
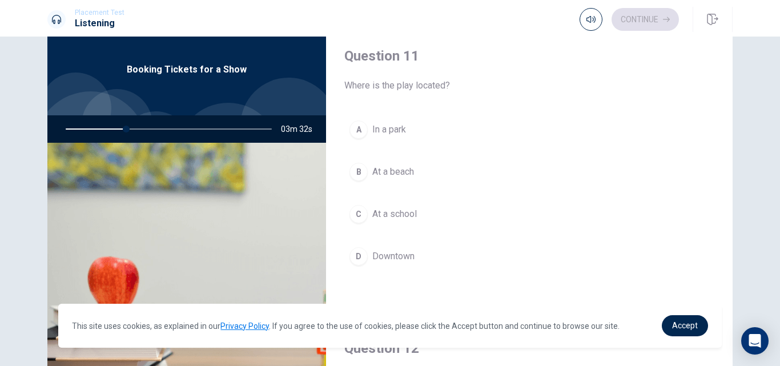
scroll to position [57, 0]
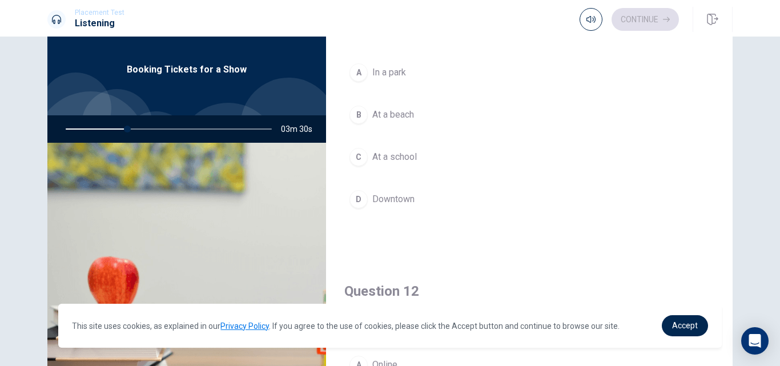
click at [405, 198] on span "Downtown" at bounding box center [393, 199] width 42 height 14
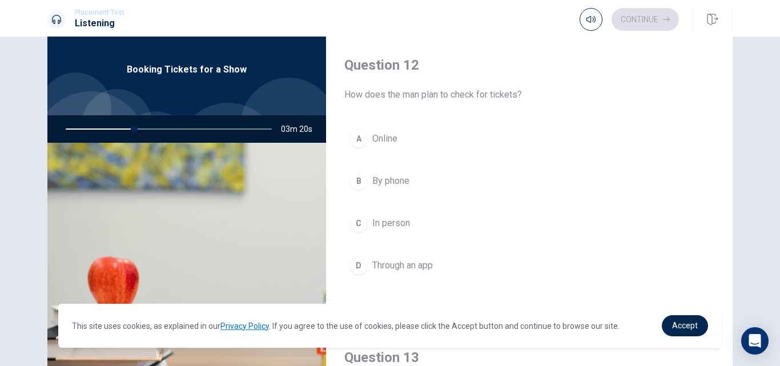
scroll to position [228, 0]
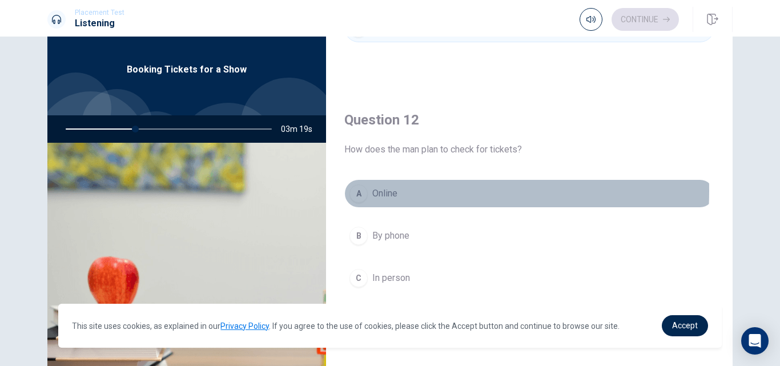
drag, startPoint x: 383, startPoint y: 191, endPoint x: 416, endPoint y: 194, distance: 32.7
click at [383, 190] on span "Online" at bounding box center [384, 194] width 25 height 14
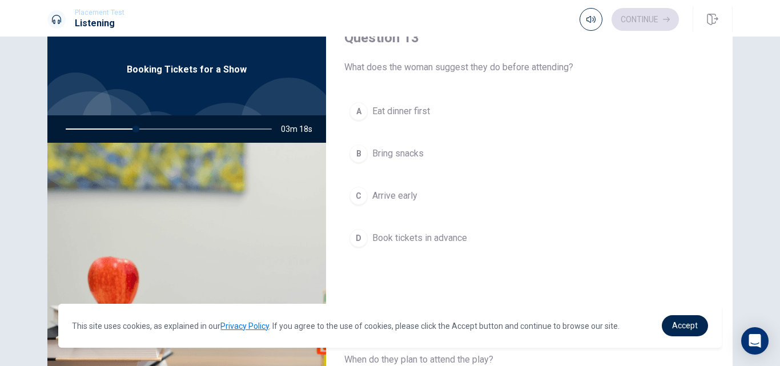
scroll to position [628, 0]
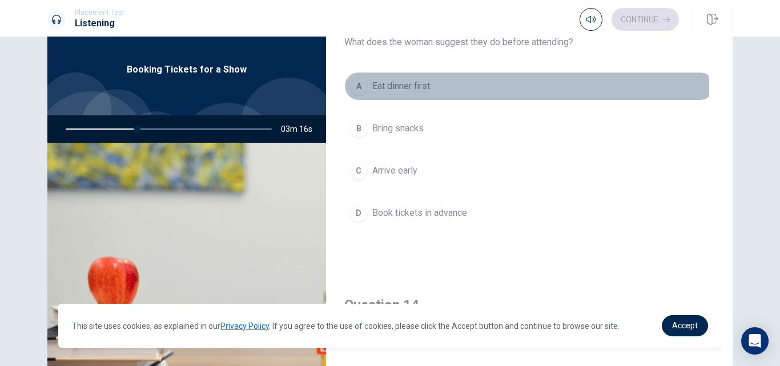
click at [416, 88] on span "Eat dinner first" at bounding box center [401, 86] width 58 height 14
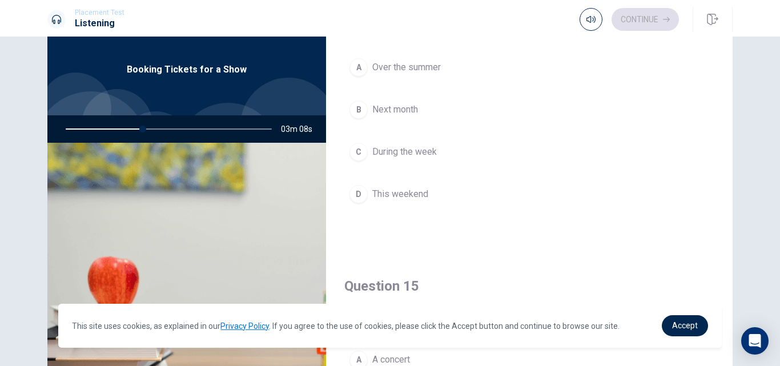
scroll to position [914, 0]
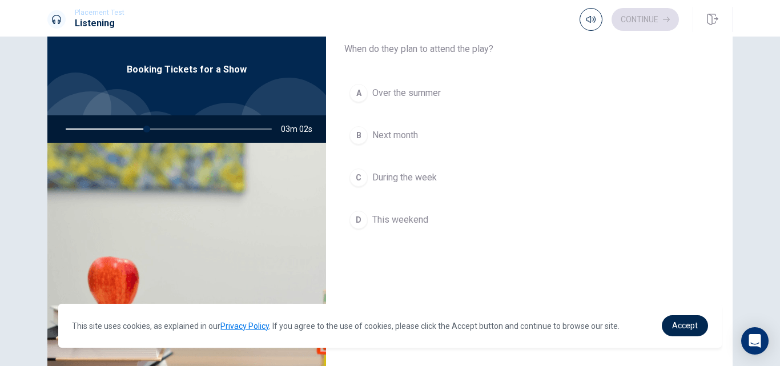
click at [413, 216] on span "This weekend" at bounding box center [400, 220] width 56 height 14
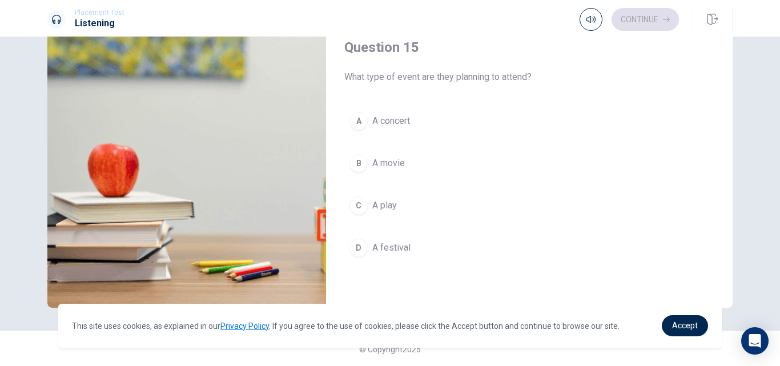
scroll to position [150, 0]
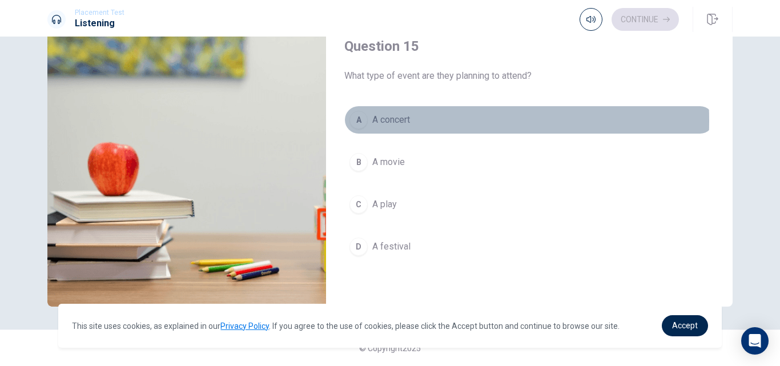
click at [394, 120] on span "A concert" at bounding box center [391, 120] width 38 height 14
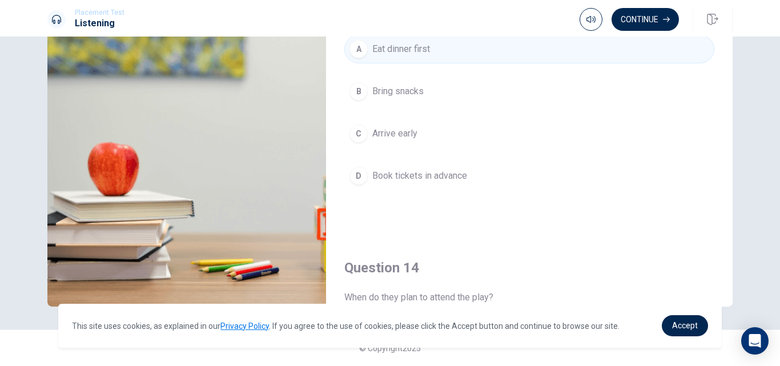
scroll to position [494, 0]
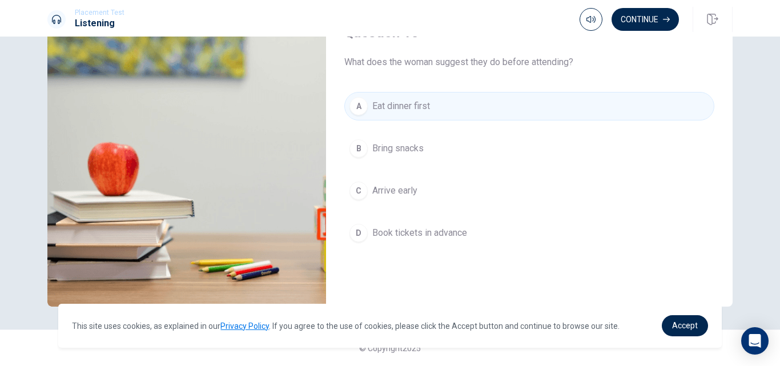
click at [433, 233] on span "Book tickets in advance" at bounding box center [419, 233] width 95 height 14
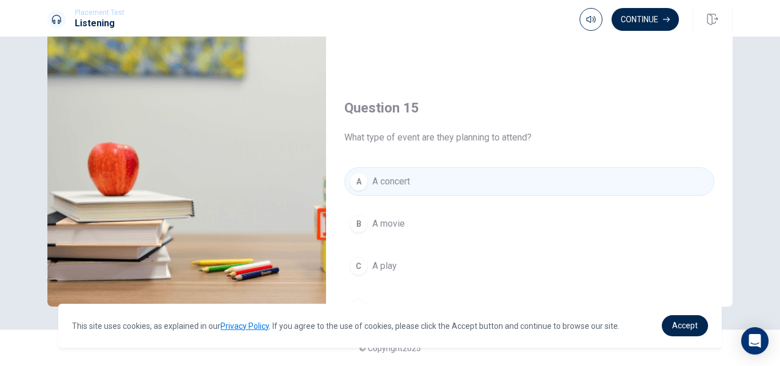
scroll to position [1008, 0]
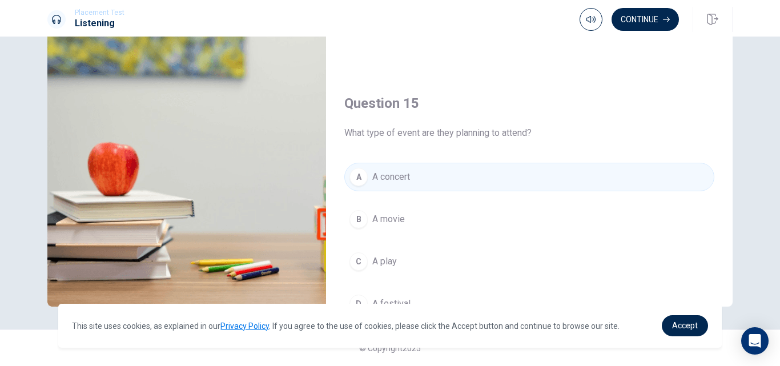
click at [396, 215] on span "A movie" at bounding box center [388, 219] width 33 height 14
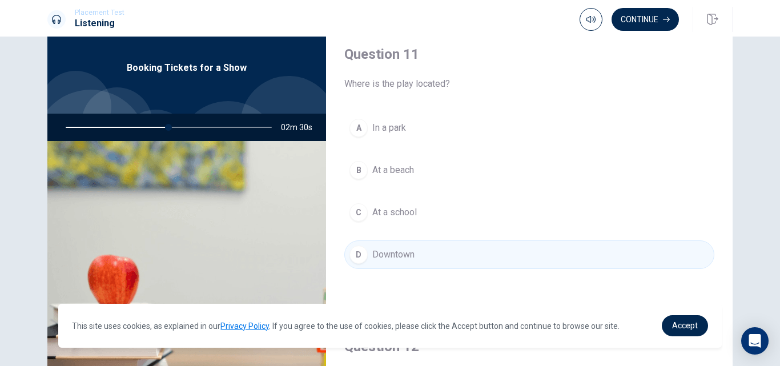
scroll to position [0, 0]
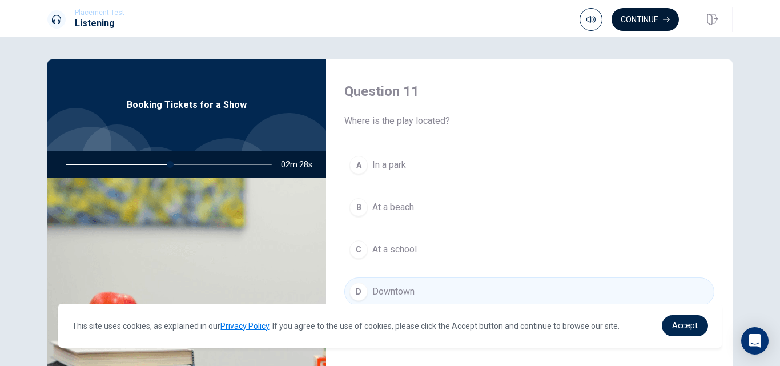
click at [633, 20] on button "Continue" at bounding box center [645, 19] width 67 height 23
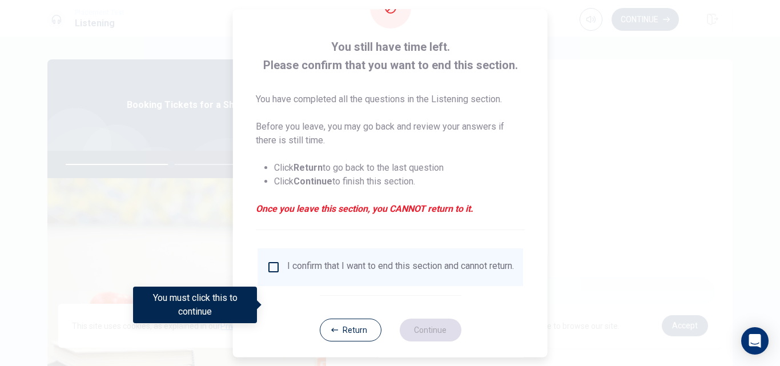
scroll to position [60, 0]
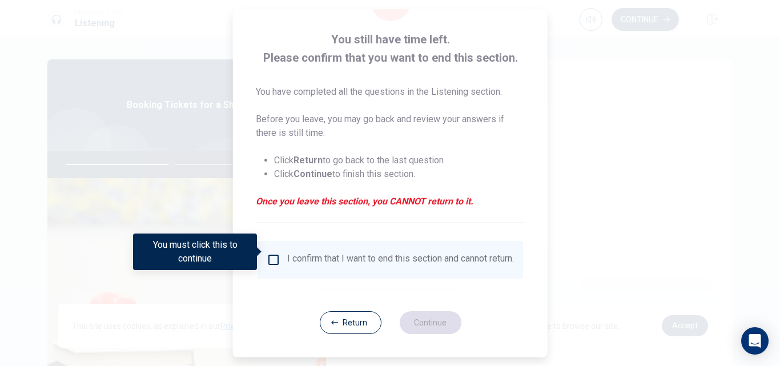
click at [277, 253] on input "You must click this to continue" at bounding box center [274, 260] width 14 height 14
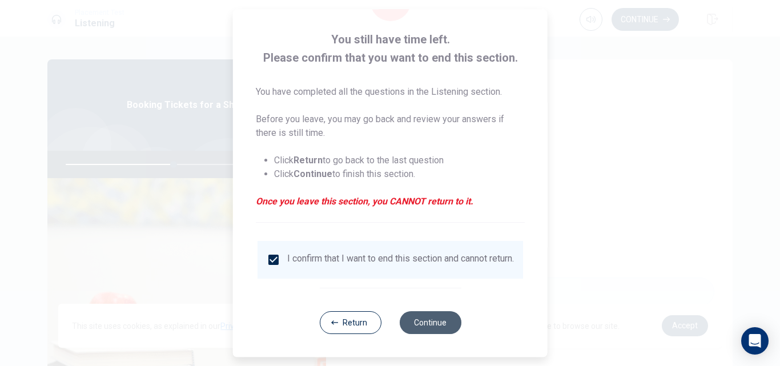
click at [427, 320] on button "Continue" at bounding box center [430, 322] width 62 height 23
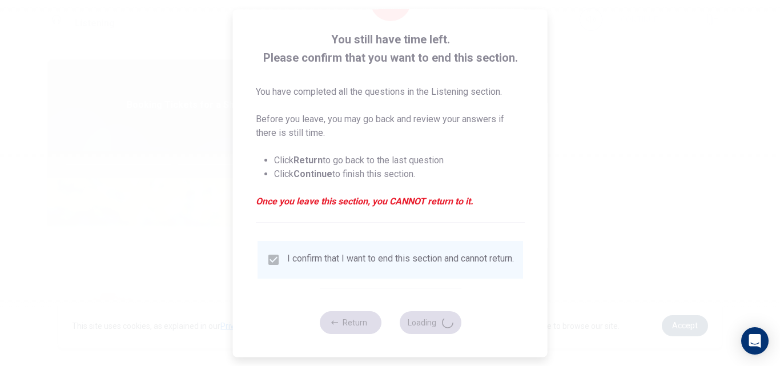
type input "53"
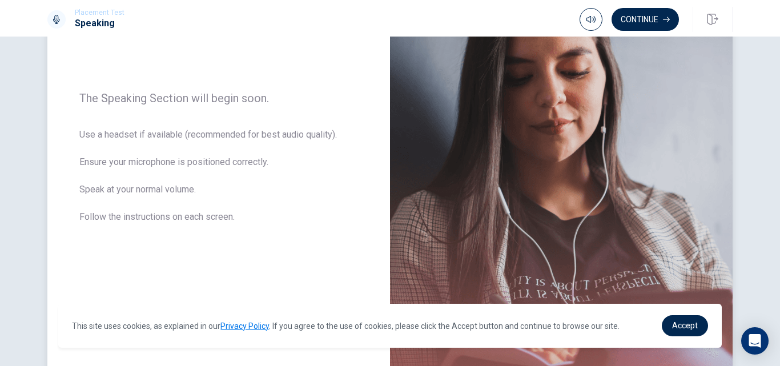
scroll to position [22, 0]
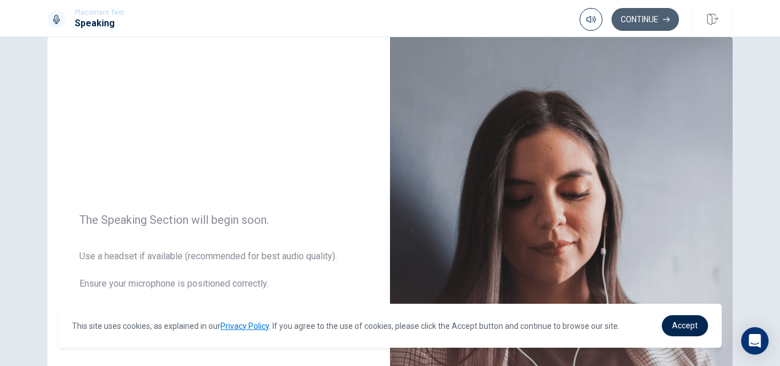
click at [632, 18] on button "Continue" at bounding box center [645, 19] width 67 height 23
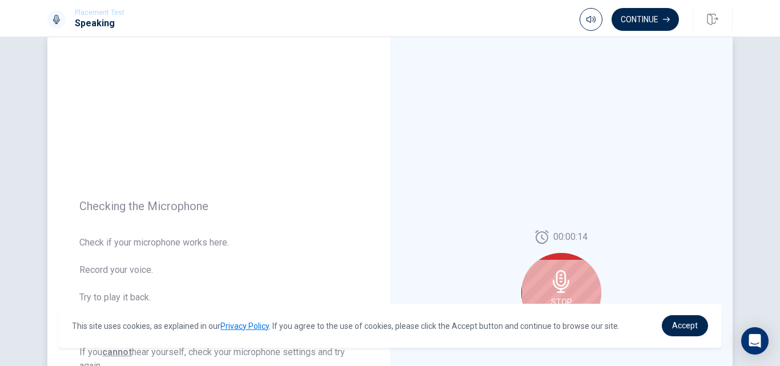
scroll to position [136, 0]
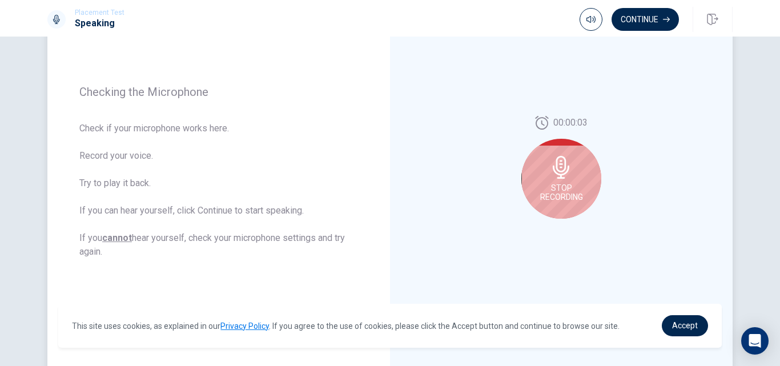
click at [562, 182] on div "Stop Recording" at bounding box center [561, 179] width 80 height 80
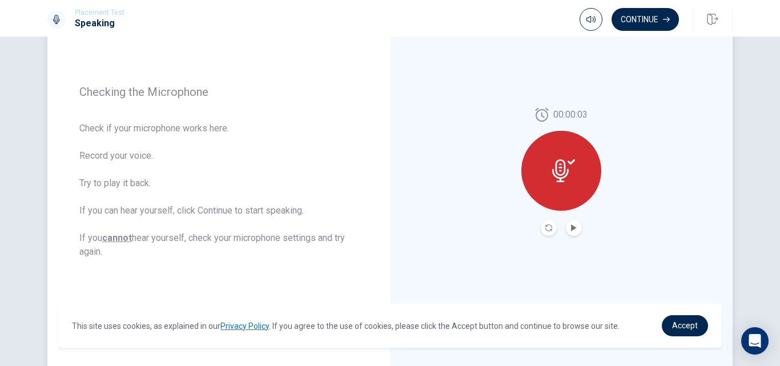
click at [558, 170] on icon at bounding box center [563, 170] width 23 height 23
click at [646, 18] on button "Continue" at bounding box center [645, 19] width 67 height 23
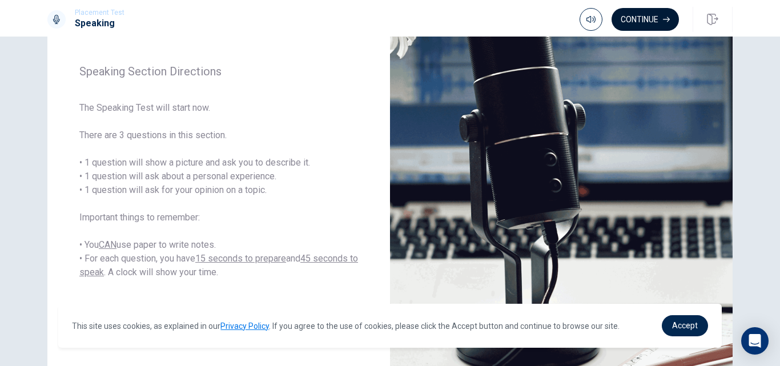
click at [645, 15] on button "Continue" at bounding box center [645, 19] width 67 height 23
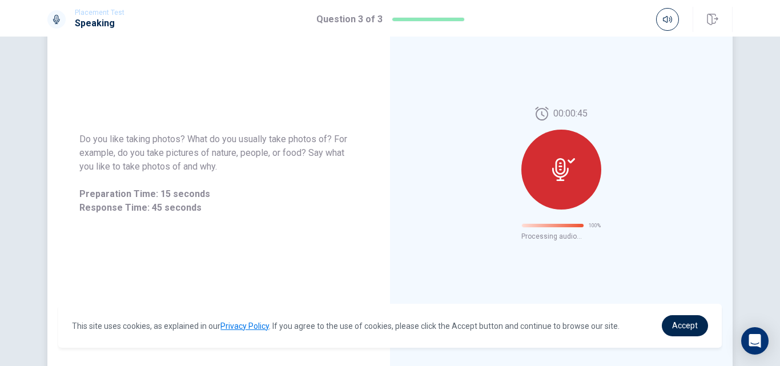
scroll to position [0, 0]
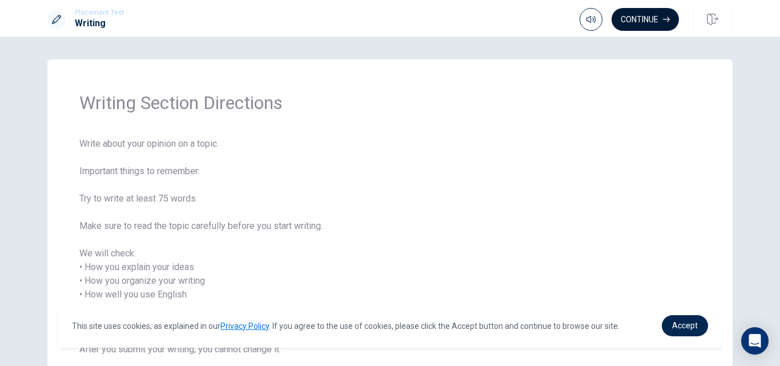
click at [642, 18] on button "Continue" at bounding box center [645, 19] width 67 height 23
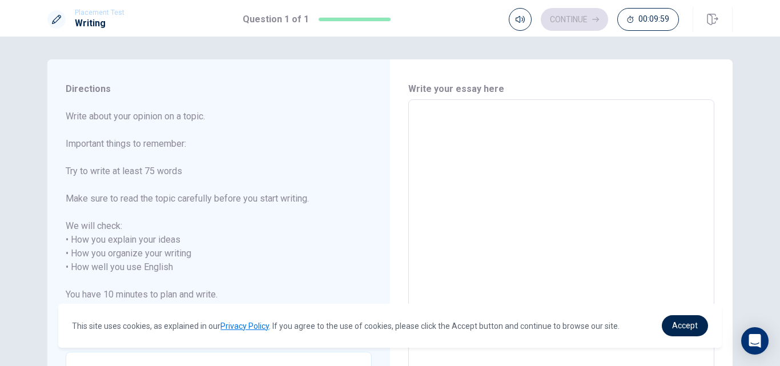
click at [439, 127] on textarea at bounding box center [561, 267] width 290 height 317
type textarea "i"
type textarea "x"
type textarea "i"
type textarea "x"
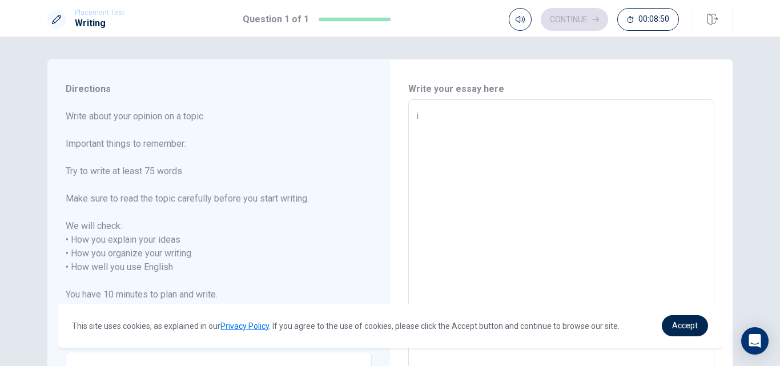
type textarea "i l"
type textarea "x"
type textarea "i la"
type textarea "x"
type textarea "i lai"
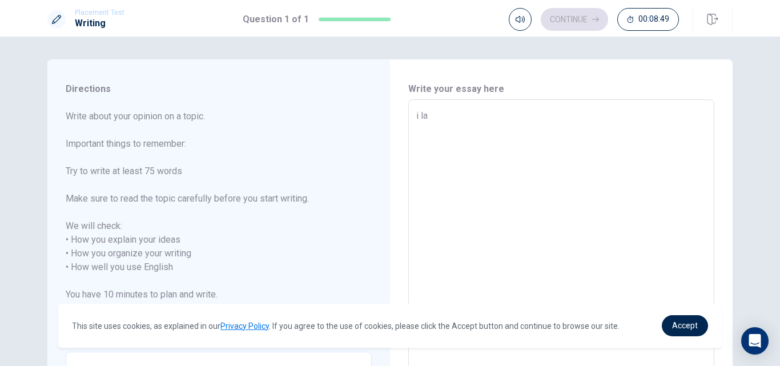
type textarea "x"
type textarea "i laik"
type textarea "x"
type textarea "i laike"
type textarea "x"
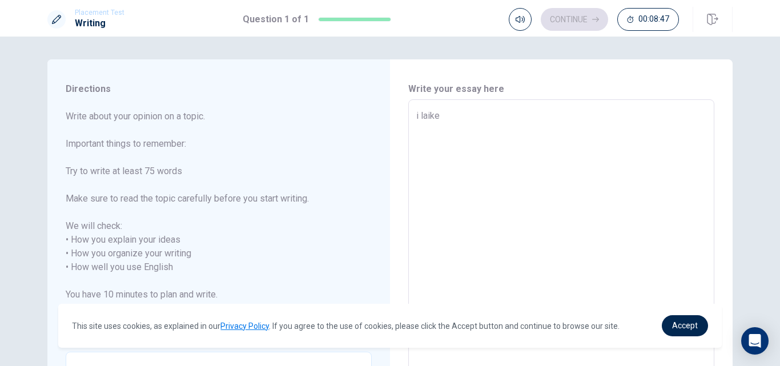
type textarea "i laik"
type textarea "x"
type textarea "i lai"
type textarea "x"
type textarea "i la"
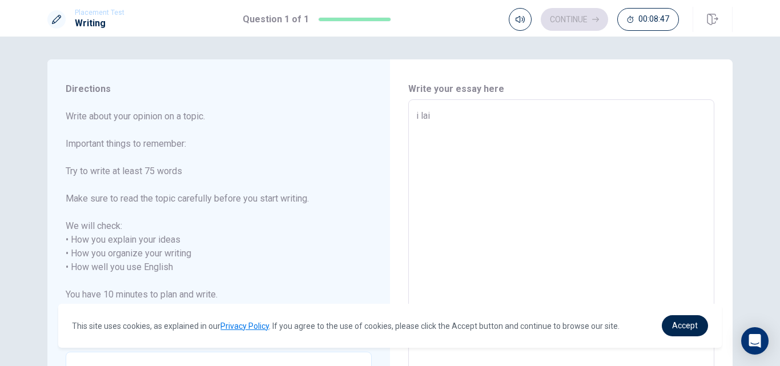
type textarea "x"
type textarea "i l"
type textarea "x"
type textarea "i ll"
type textarea "x"
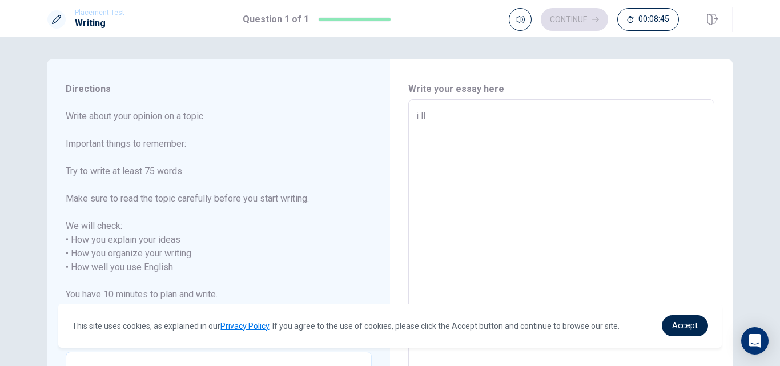
type textarea "i l"
type textarea "x"
type textarea "i"
type textarea "x"
type textarea "i t"
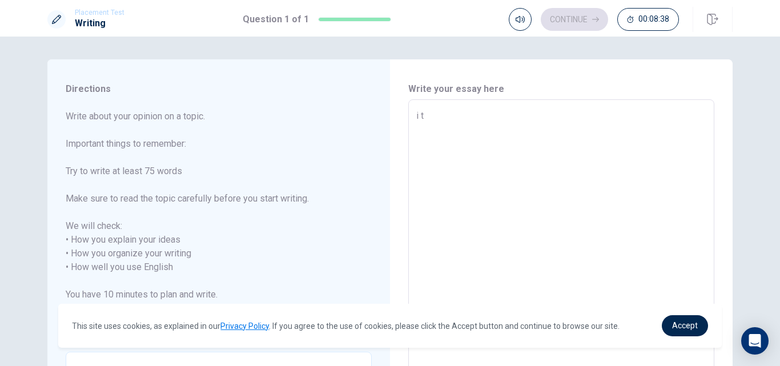
type textarea "x"
type textarea "i th"
type textarea "x"
type textarea "i thi"
type textarea "x"
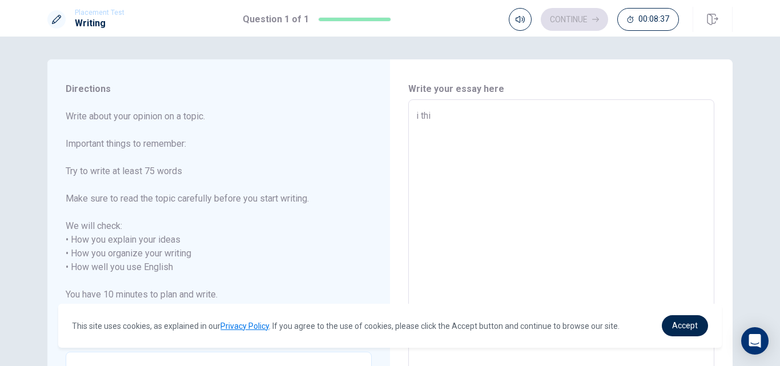
type textarea "i thin"
type textarea "x"
type textarea "i think"
type textarea "x"
type textarea "i think"
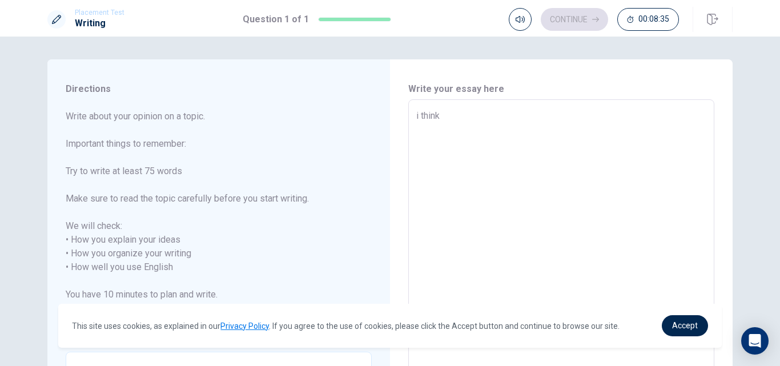
type textarea "x"
type textarea "i think a"
type textarea "x"
type textarea "i think ab"
type textarea "x"
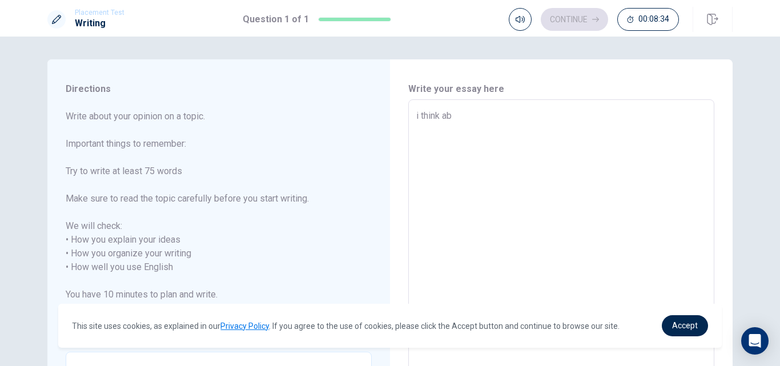
type textarea "i think abo"
type textarea "x"
type textarea "i think abou"
type textarea "x"
type textarea "i think about"
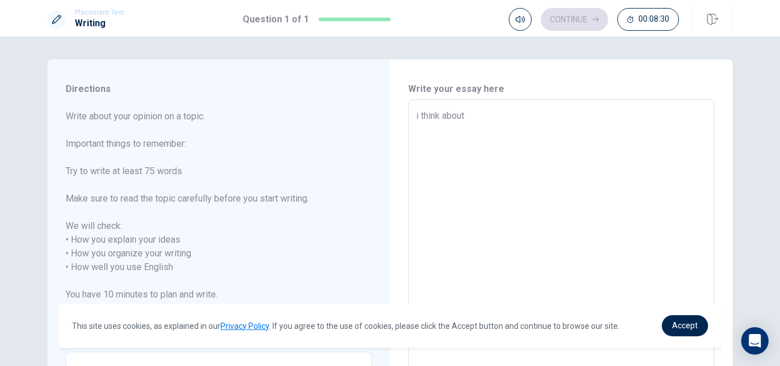
type textarea "x"
type textarea "i think abouta"
type textarea "x"
type textarea "i think abouta"
type textarea "x"
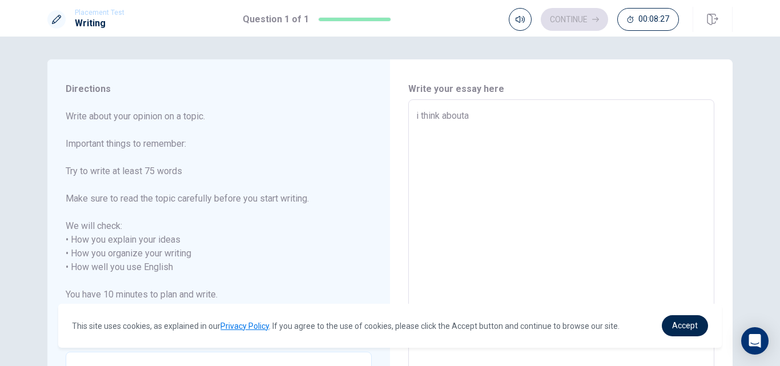
type textarea "i think abouta t"
type textarea "x"
type textarea "i think abouta tr"
type textarea "x"
type textarea "i think abouta tra"
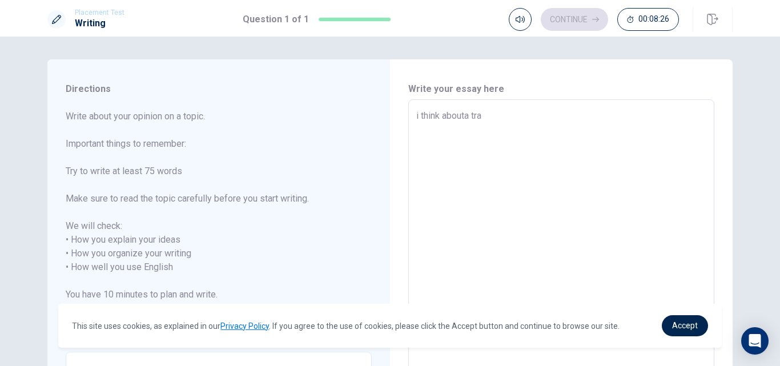
type textarea "x"
type textarea "i think abouta trad"
type textarea "x"
type textarea "i think abouta tradi"
type textarea "x"
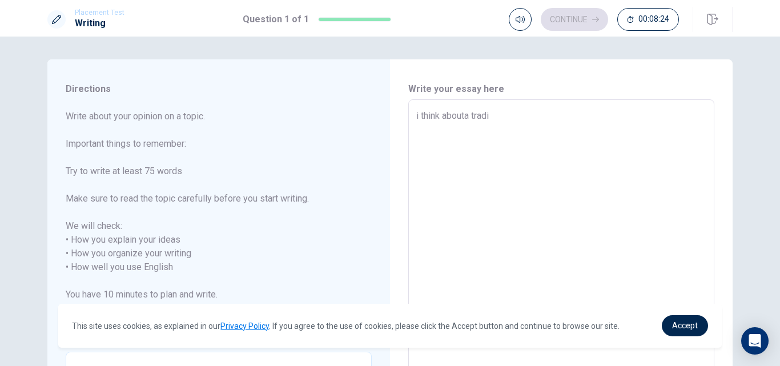
type textarea "i think abouta tradit"
type textarea "x"
type textarea "i think abouta traditi"
type textarea "x"
type textarea "i think abouta traditio"
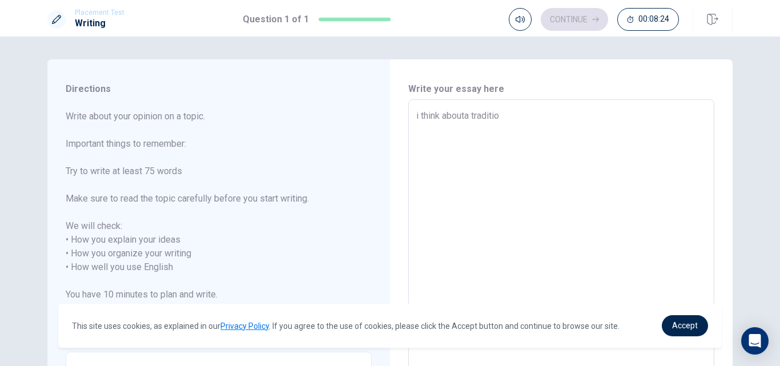
type textarea "x"
type textarea "i think abouta tradition"
type textarea "x"
type textarea "i think abouta tradition"
type textarea "x"
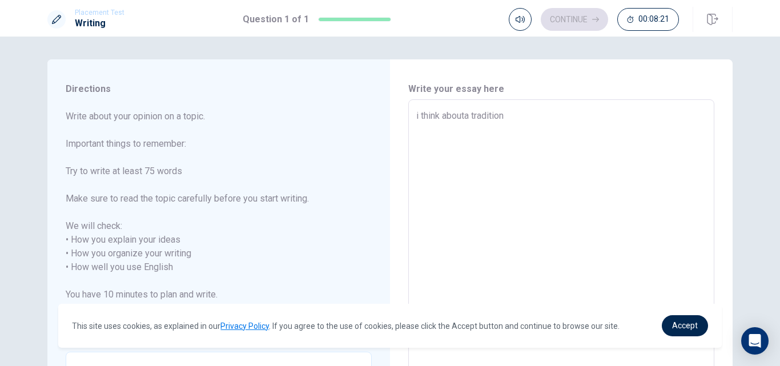
type textarea "i think abouta tradition i"
type textarea "x"
type textarea "i think abouta tradition in"
type textarea "x"
type textarea "i think abouta tradition in"
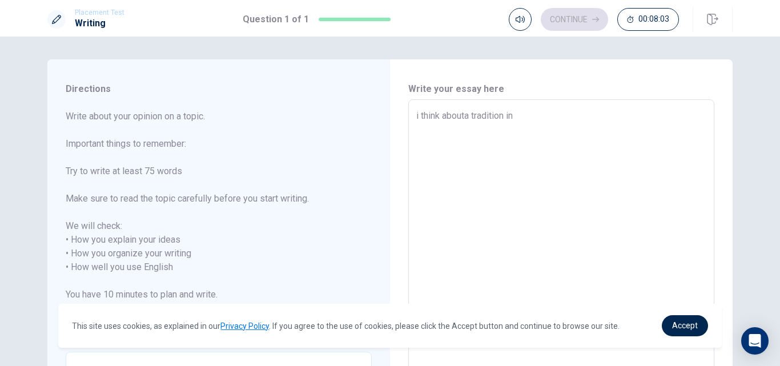
type textarea "x"
type textarea "i think abouta tradition in"
type textarea "x"
type textarea "i think abouta tradition i"
type textarea "x"
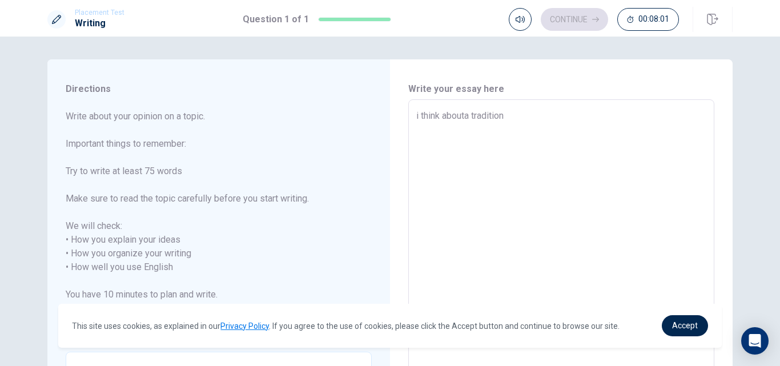
type textarea "i think abouta tradition"
type textarea "x"
type textarea "i think abouta traditi"
type textarea "x"
type textarea "i think abouta tradit"
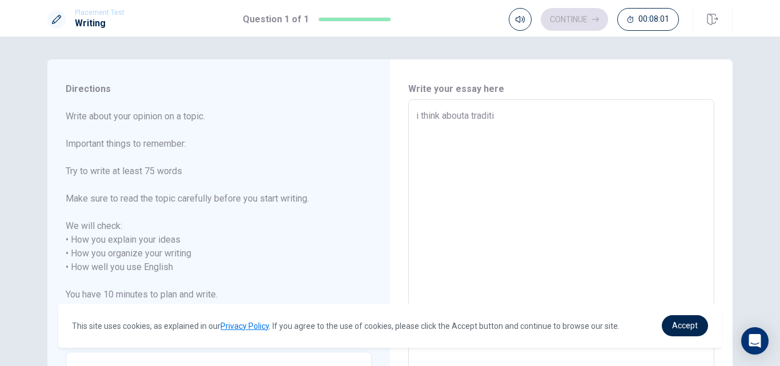
type textarea "x"
type textarea "i think abouta tradi"
type textarea "x"
type textarea "i think abouta tra"
type textarea "x"
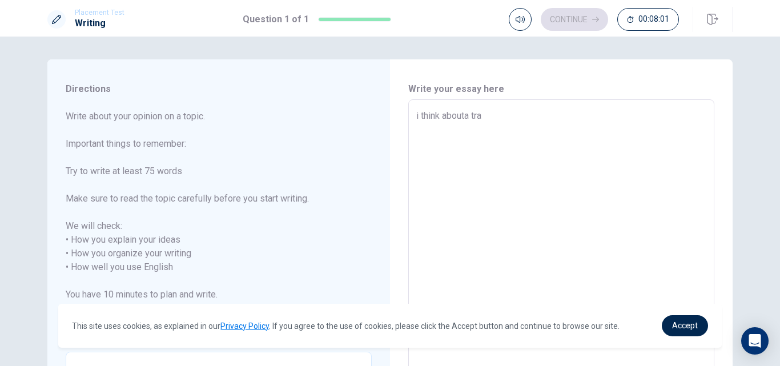
type textarea "i think abouta tr"
type textarea "x"
type textarea "i think abouta t"
type textarea "x"
type textarea "i think abouta"
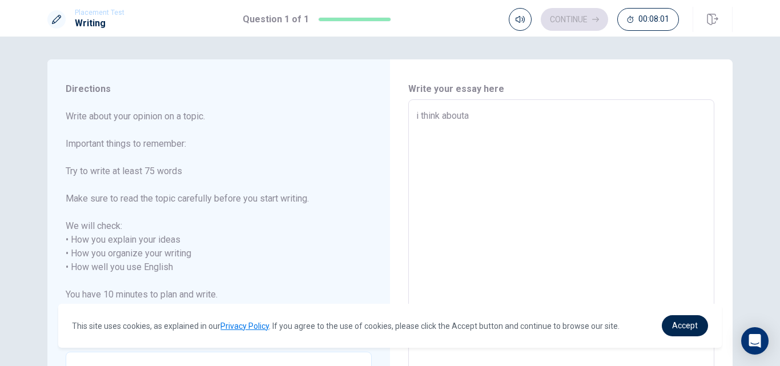
type textarea "x"
type textarea "i think about"
type textarea "x"
type textarea "i think abo"
type textarea "x"
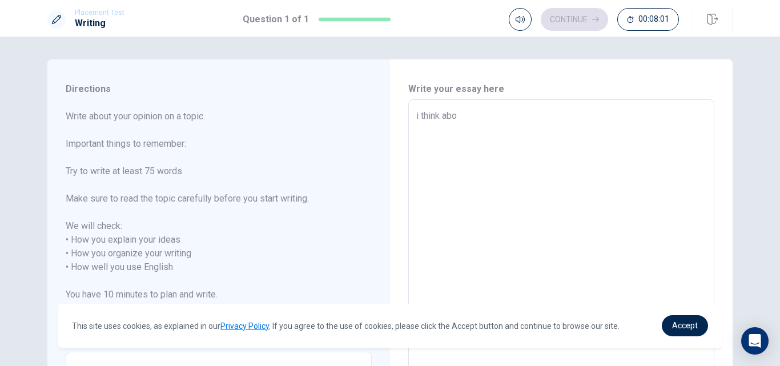
type textarea "i think ab"
type textarea "x"
type textarea "i think"
type textarea "x"
type textarea "i think"
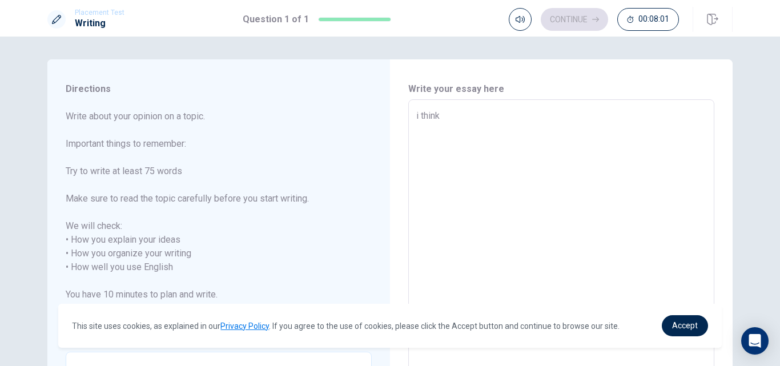
type textarea "x"
type textarea "i thin"
type textarea "x"
type textarea "i th"
type textarea "x"
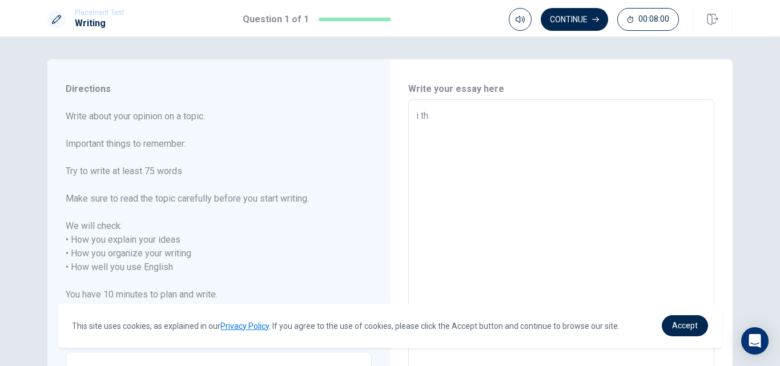
type textarea "i t"
type textarea "x"
type textarea "i"
type textarea "x"
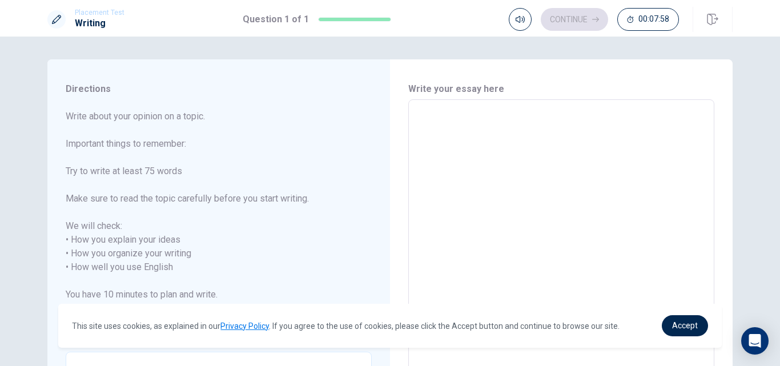
type textarea "o"
type textarea "x"
type textarea "on"
type textarea "x"
type textarea "one"
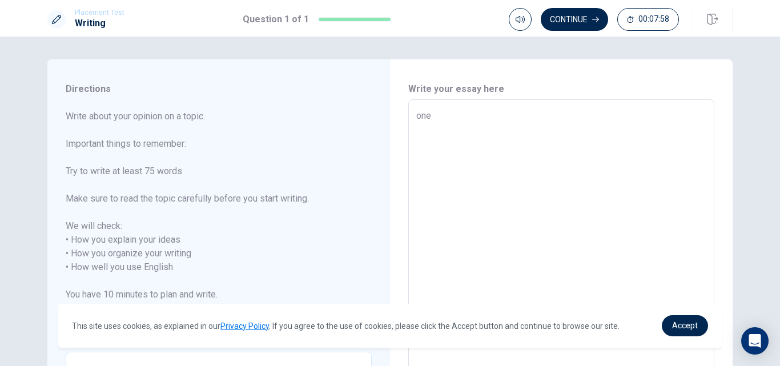
type textarea "x"
type textarea "one"
type textarea "x"
type textarea "one o"
type textarea "x"
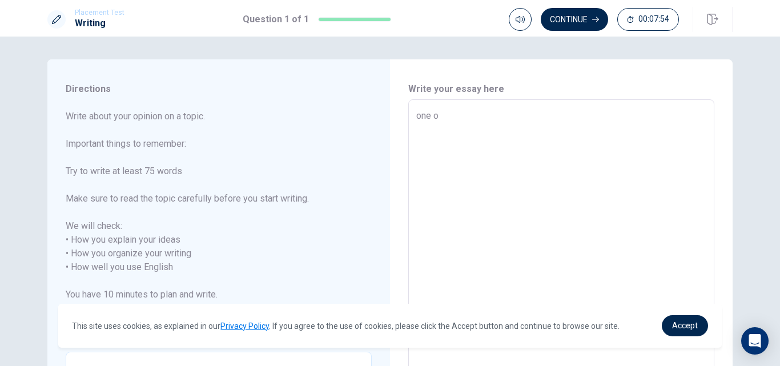
type textarea "one of"
type textarea "x"
type textarea "one of"
type textarea "x"
type textarea "one of t"
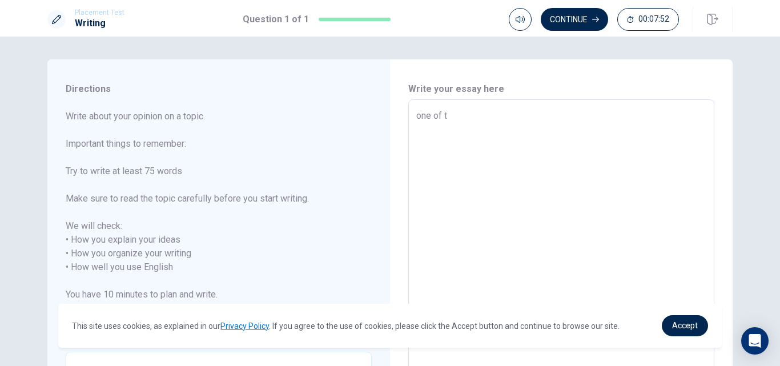
type textarea "x"
type textarea "one of th"
type textarea "x"
type textarea "one of the"
type textarea "x"
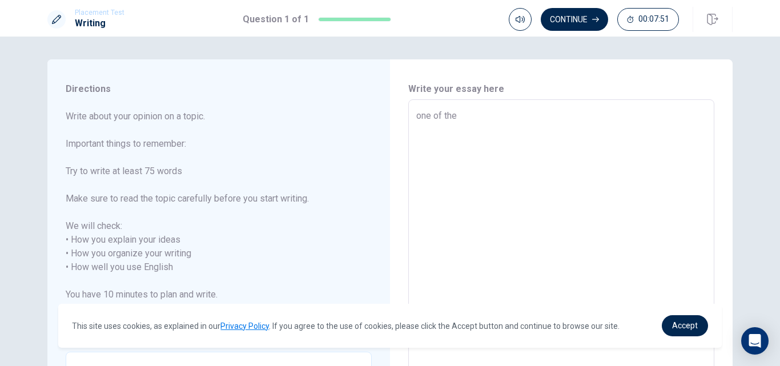
type textarea "one of the"
type textarea "x"
type textarea "one of the t"
type textarea "x"
type textarea "one of the tr"
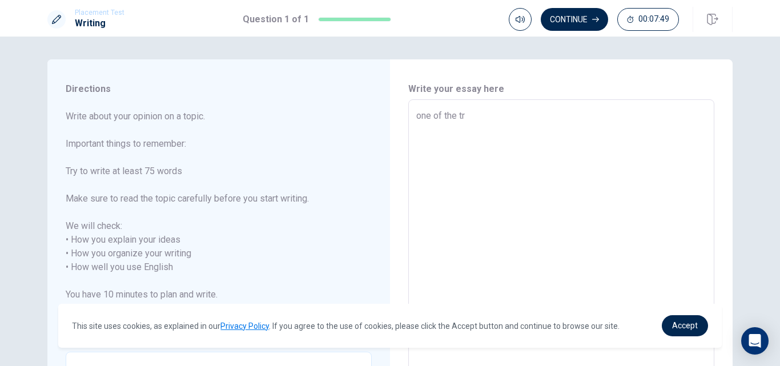
type textarea "x"
type textarea "one of the trd"
type textarea "x"
type textarea "one of the tr"
type textarea "x"
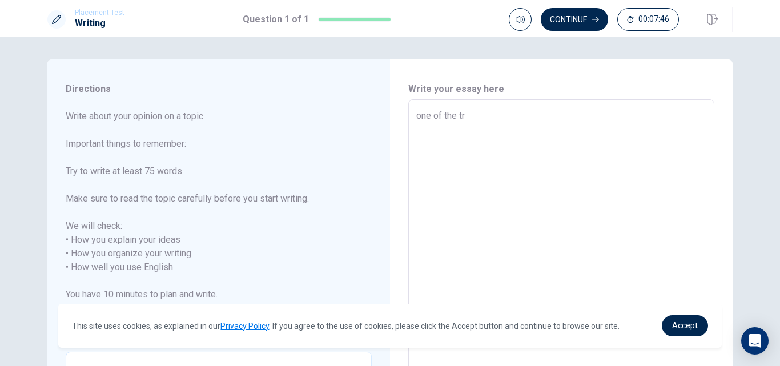
type textarea "one of the tra"
type textarea "x"
type textarea "one of the trad"
type textarea "x"
type textarea "one of the tradi"
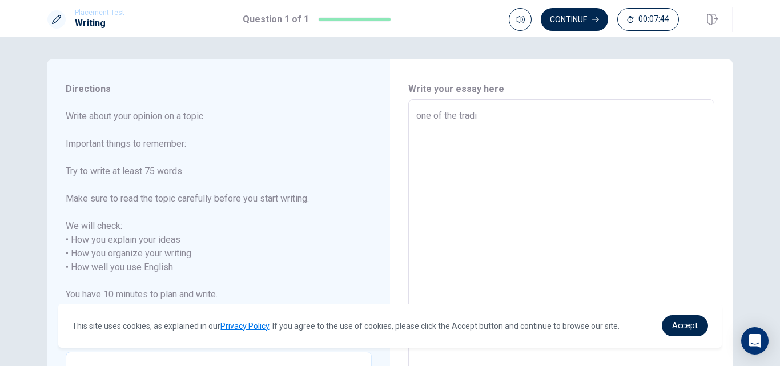
type textarea "x"
type textarea "one of the tradit"
type textarea "x"
type textarea "one of the traditi"
type textarea "x"
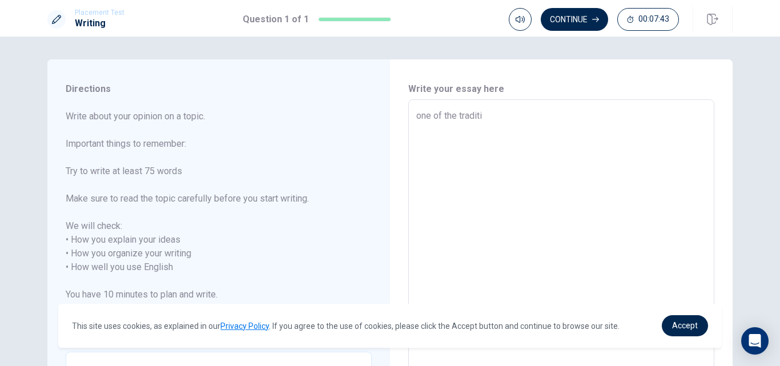
type textarea "one of the traditio"
type textarea "x"
type textarea "one of the tradition"
type textarea "x"
type textarea "one of the traditions"
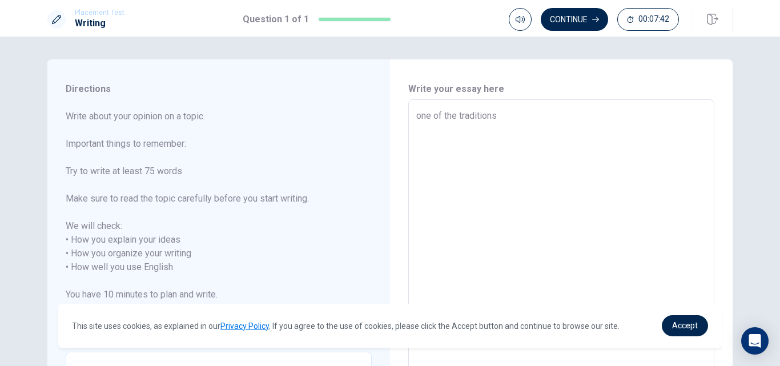
type textarea "x"
type textarea "one of the traditions"
type textarea "x"
type textarea "one of the traditions i"
type textarea "x"
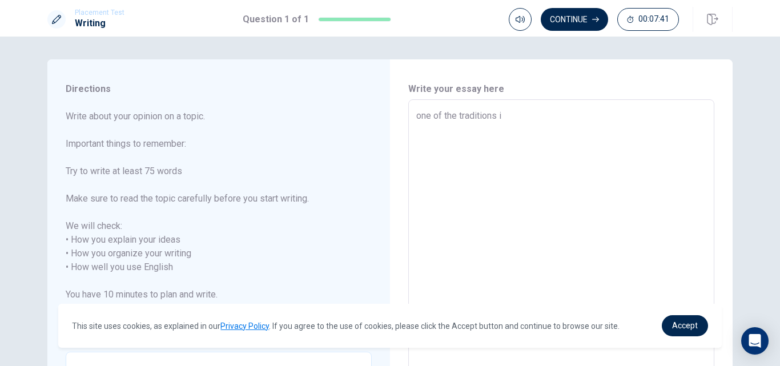
type textarea "one of the traditions in"
type textarea "x"
type textarea "one of the traditions in"
type textarea "x"
type textarea "one of the traditions in m"
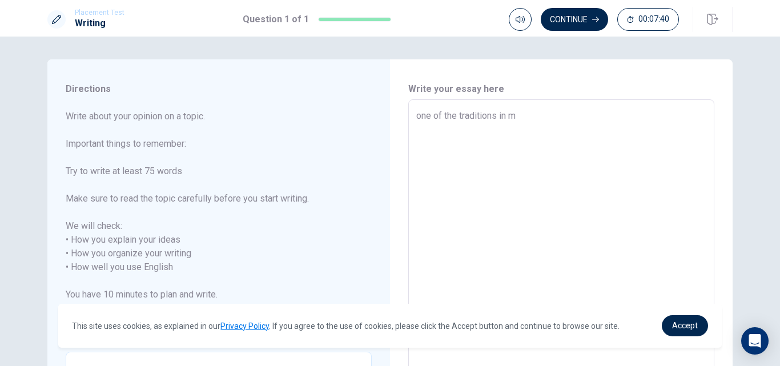
type textarea "x"
type textarea "one of the traditions in my"
type textarea "x"
type textarea "one of the traditions in my"
type textarea "x"
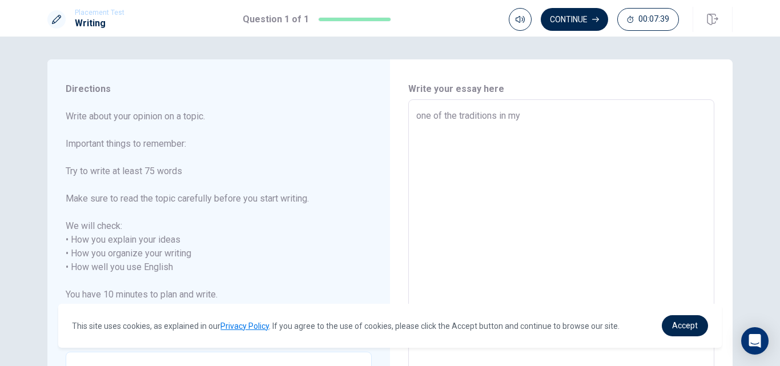
type textarea "one of the traditions in my c"
type textarea "x"
type textarea "one of the traditions in my cu"
type textarea "x"
type textarea "one of the traditions in my cul"
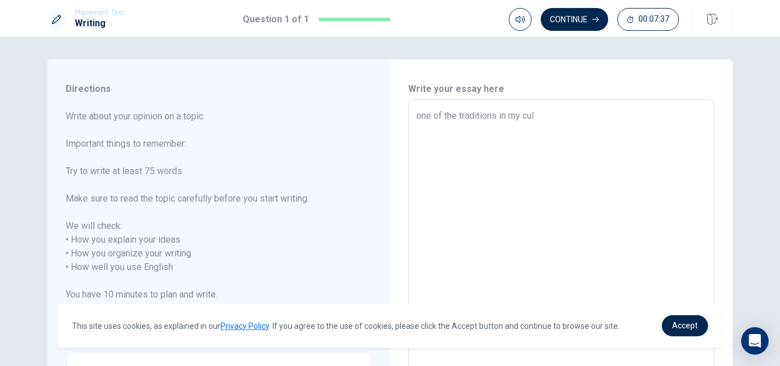
type textarea "x"
type textarea "one of the traditions in my cult"
type textarea "x"
type textarea "one of the traditions in my cultu"
type textarea "x"
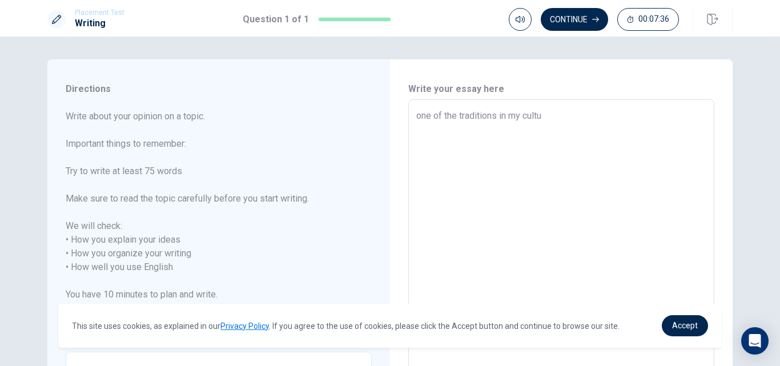
type textarea "one of the traditions in my cultur"
type textarea "x"
type textarea "one of the traditions in my culture"
type textarea "x"
type textarea "one of the traditions in my culture"
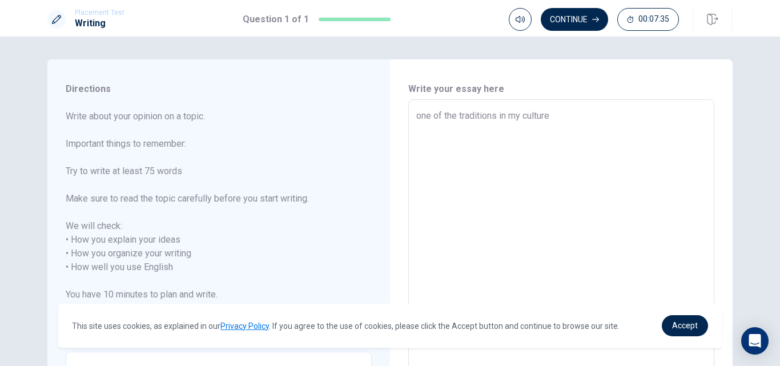
type textarea "x"
type textarea "one of the traditions in my culture t"
click at [604, 115] on textarea "one of the traditions in my culture that i like is nauryz." at bounding box center [561, 267] width 290 height 317
click at [663, 116] on textarea "one of the traditions in my culture that i like is Nauryz." at bounding box center [561, 267] width 290 height 317
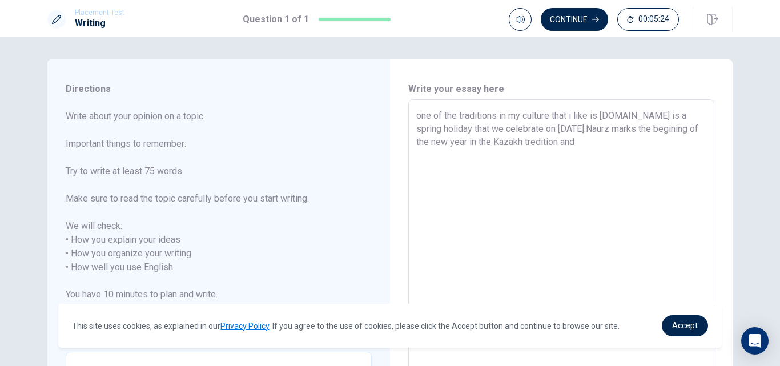
click at [659, 119] on textarea "one of the traditions in my culture that i like is [DOMAIN_NAME] is a spring ho…" at bounding box center [561, 267] width 290 height 317
click at [578, 157] on textarea "one of the traditions in my culture that i like is [DOMAIN_NAME] is a spring ho…" at bounding box center [561, 267] width 290 height 317
click at [574, 141] on textarea "one of the traditions in my culture that i like is [DOMAIN_NAME] is a spring ho…" at bounding box center [561, 267] width 290 height 317
click at [585, 142] on textarea "one of the traditions in my culture that i like is [DOMAIN_NAME] is a spring ho…" at bounding box center [561, 267] width 290 height 317
click at [625, 143] on textarea "one of the traditions in my culture that i like is [DOMAIN_NAME] is a spring ho…" at bounding box center [561, 267] width 290 height 317
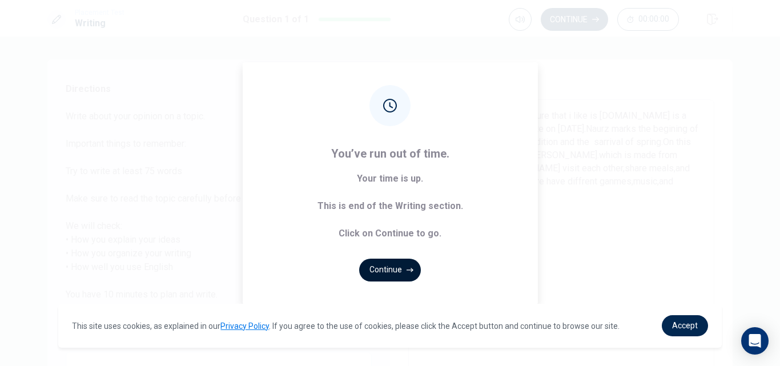
click at [385, 268] on button "Continue" at bounding box center [390, 270] width 62 height 23
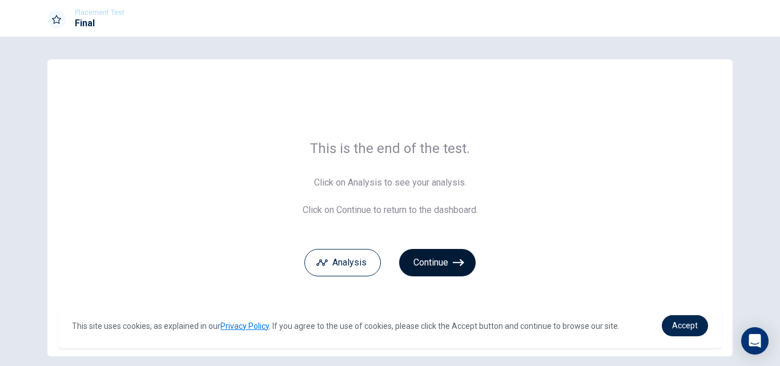
click at [443, 258] on button "Continue" at bounding box center [437, 262] width 77 height 27
